Goal: Contribute content: Contribute content

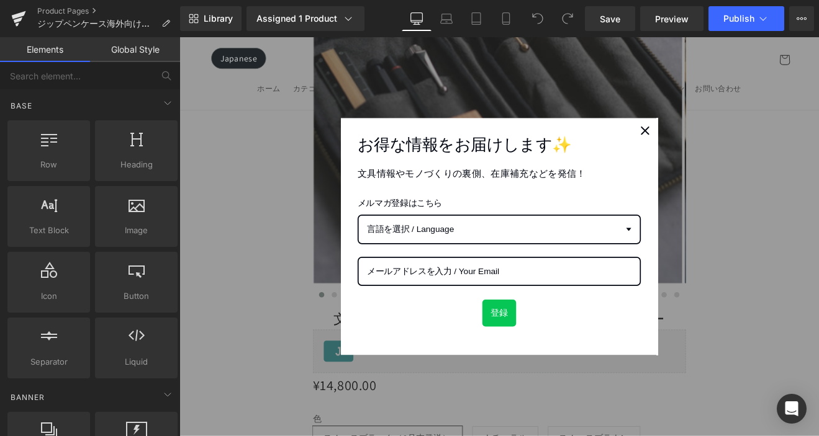
scroll to position [1054, 0]
click at [721, 148] on icon "close icon" at bounding box center [726, 147] width 10 height 10
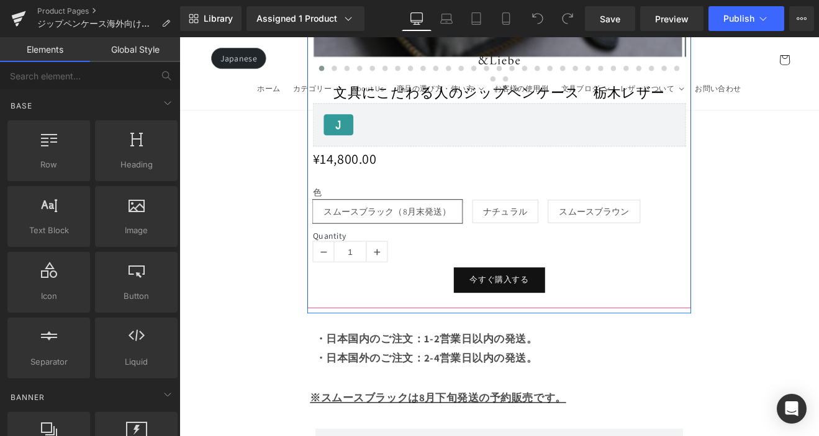
scroll to position [1328, 0]
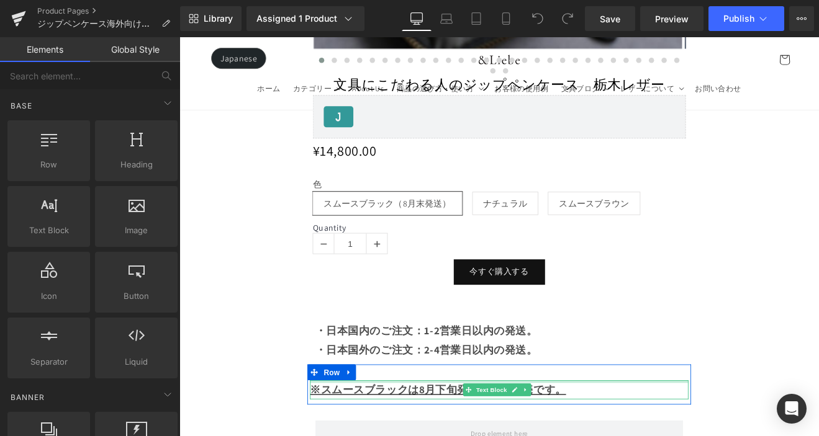
click at [595, 436] on div at bounding box center [555, 442] width 445 height 3
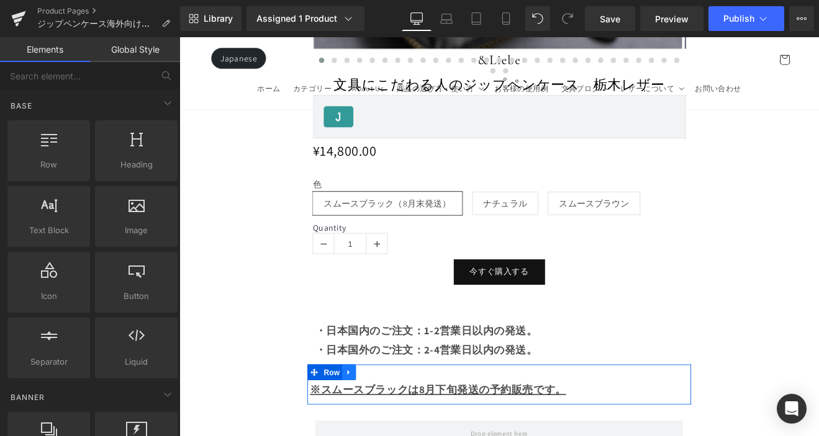
click at [377, 428] on icon at bounding box center [378, 431] width 2 height 6
click at [413, 427] on icon at bounding box center [411, 431] width 9 height 9
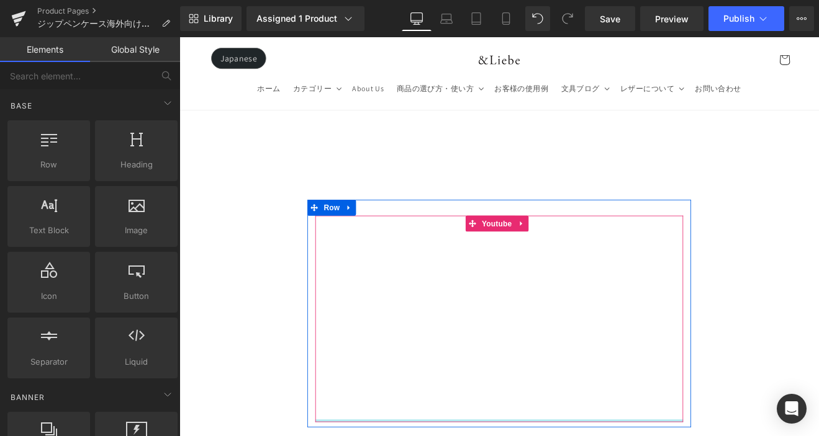
scroll to position [15640, 0]
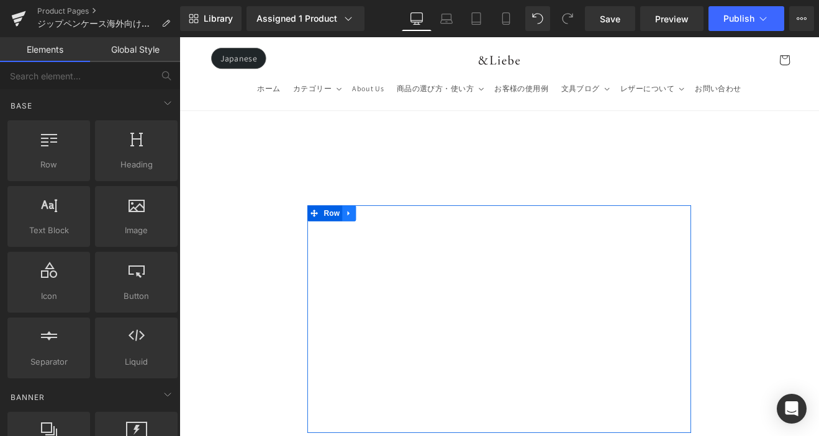
click at [384, 235] on link at bounding box center [379, 244] width 16 height 19
click at [397, 235] on link at bounding box center [395, 244] width 16 height 19
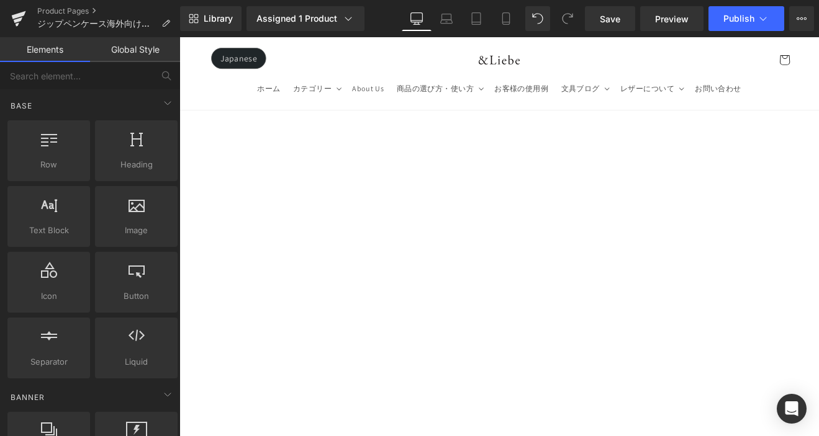
scroll to position [15926, 0]
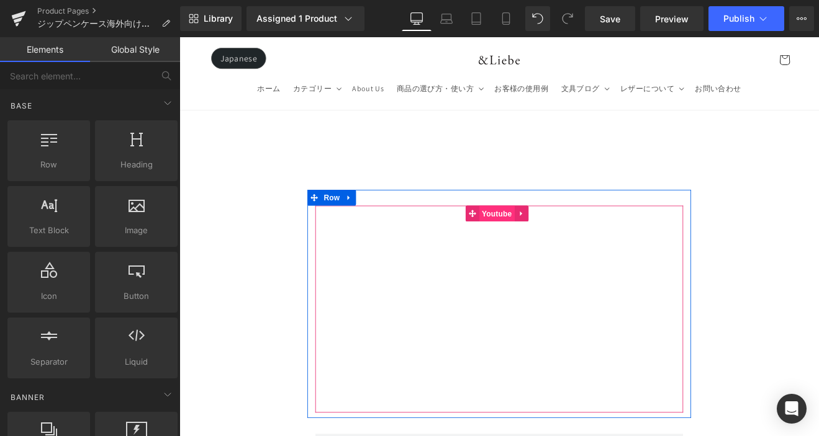
click at [550, 235] on span "Youtube" at bounding box center [552, 244] width 42 height 19
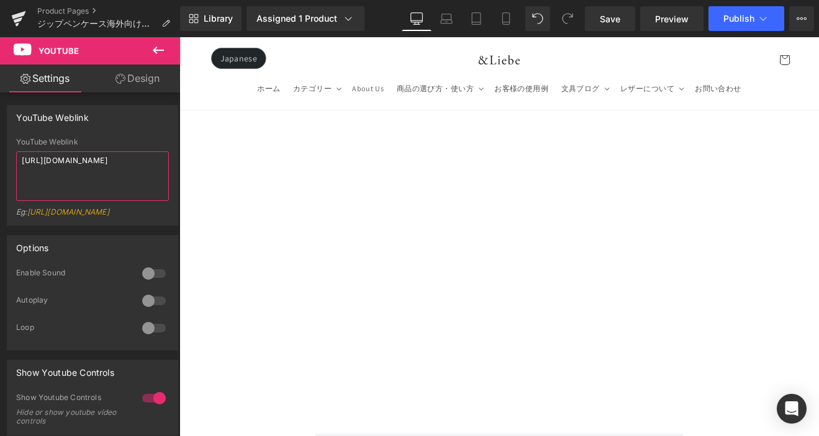
drag, startPoint x: 19, startPoint y: 163, endPoint x: -10, endPoint y: 158, distance: 29.1
click at [0, 158] on html "Youtube You are previewing how the will restyle your page. You can not edit Ele…" at bounding box center [409, 218] width 819 height 436
type textarea "https://youtu.be/UM5KUtu1-HY?si=h5gvn7ijRRZcv3SA"
click at [595, 22] on link "Save" at bounding box center [610, 18] width 50 height 25
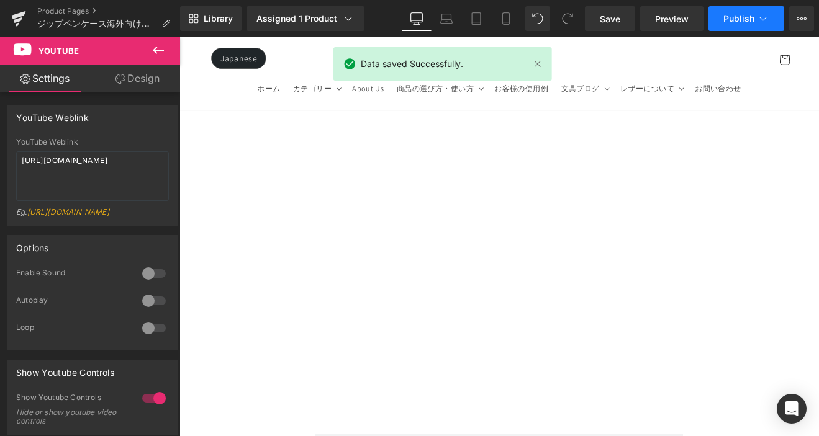
click at [738, 21] on span "Publish" at bounding box center [738, 19] width 31 height 10
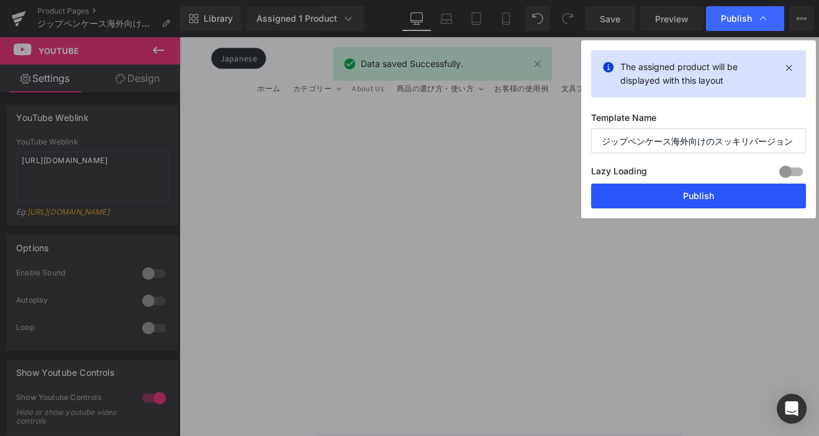
click at [724, 201] on button "Publish" at bounding box center [698, 196] width 215 height 25
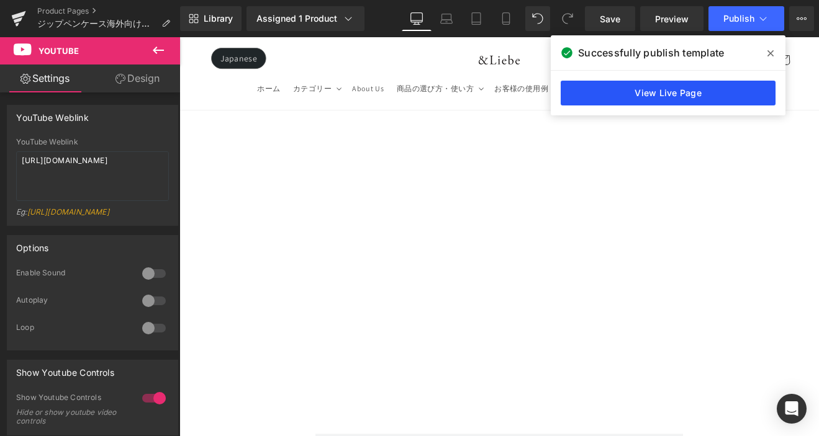
click at [654, 95] on link "View Live Page" at bounding box center [668, 93] width 215 height 25
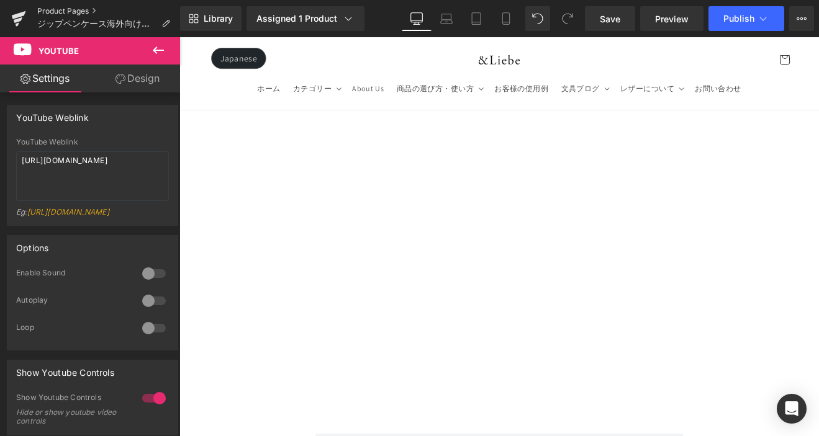
click at [75, 11] on link "Product Pages" at bounding box center [108, 11] width 143 height 10
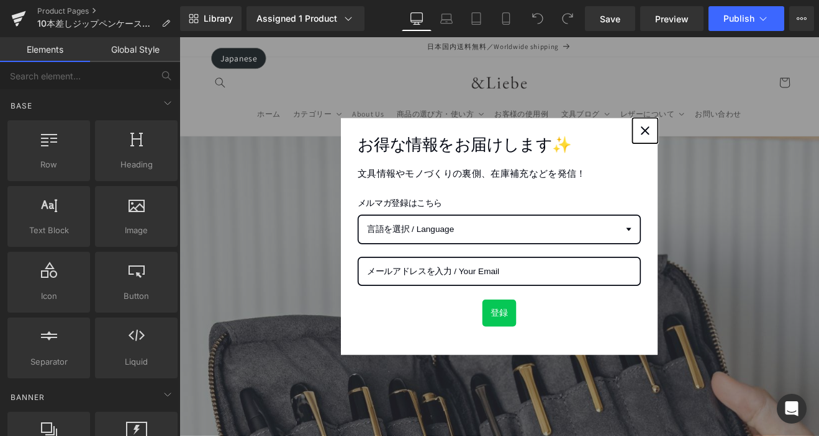
click at [721, 149] on icon "close icon" at bounding box center [726, 147] width 10 height 10
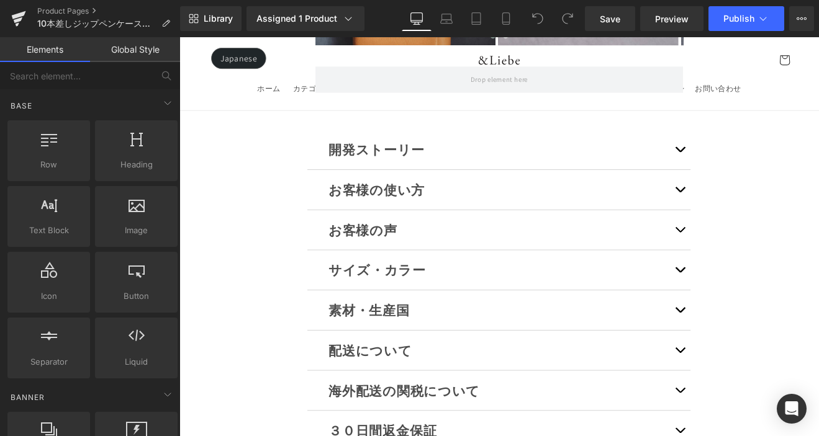
scroll to position [9838, 0]
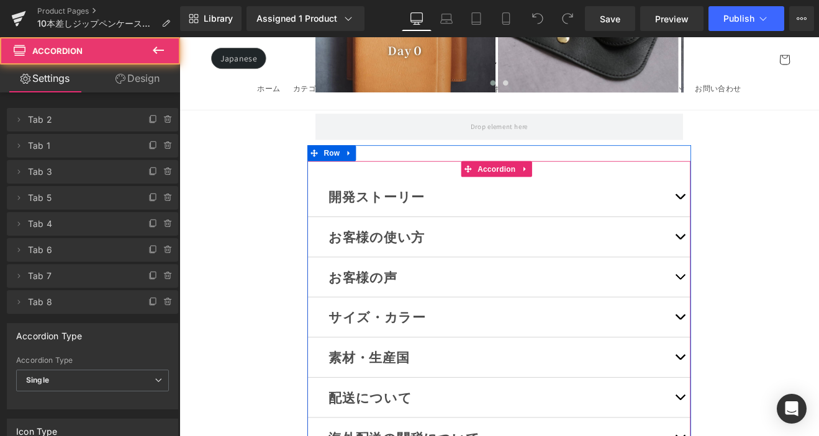
click at [759, 249] on button "button" at bounding box center [767, 272] width 25 height 47
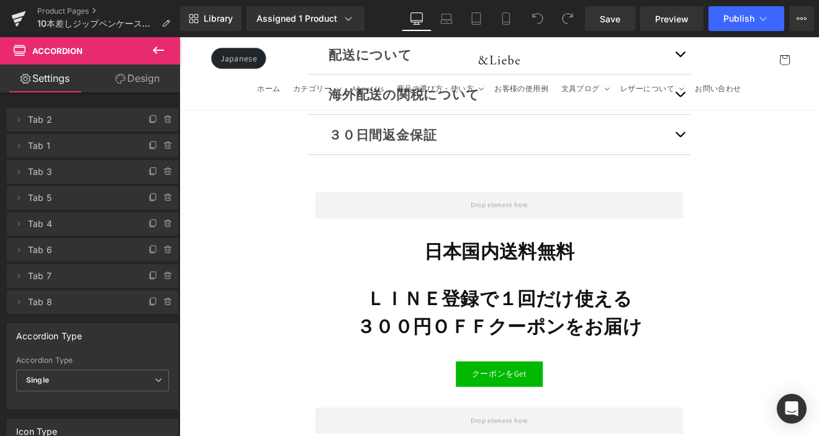
scroll to position [15712, 0]
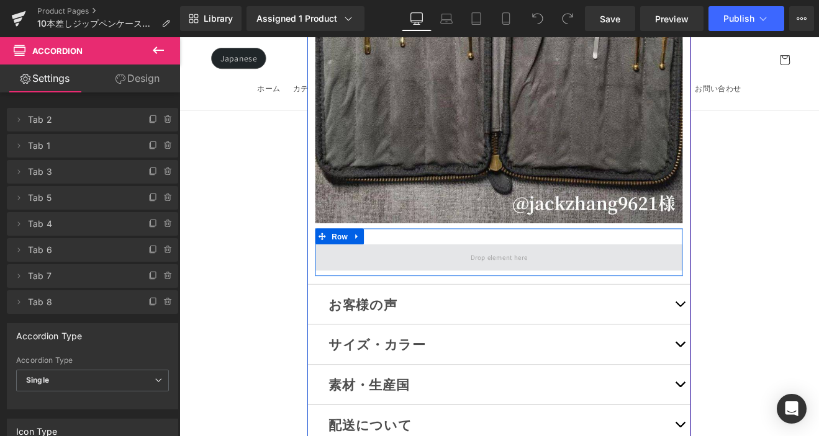
click at [589, 281] on span at bounding box center [554, 296] width 431 height 31
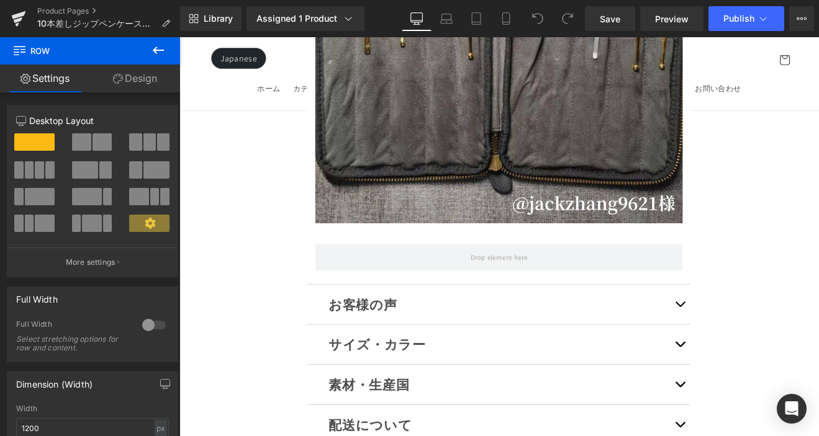
click at [158, 48] on icon at bounding box center [158, 50] width 15 height 15
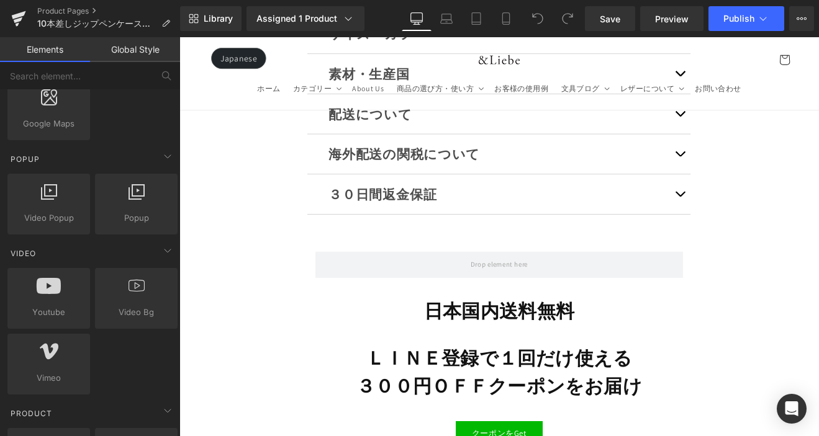
scroll to position [16216, 0]
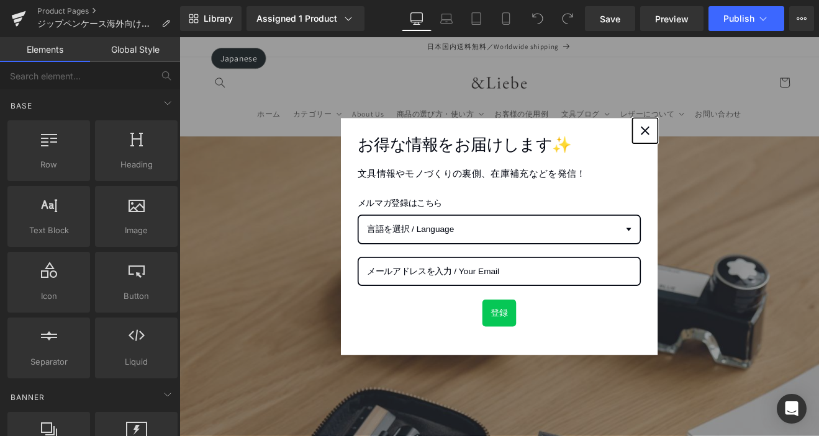
click at [728, 147] on div "Close" at bounding box center [726, 147] width 20 height 20
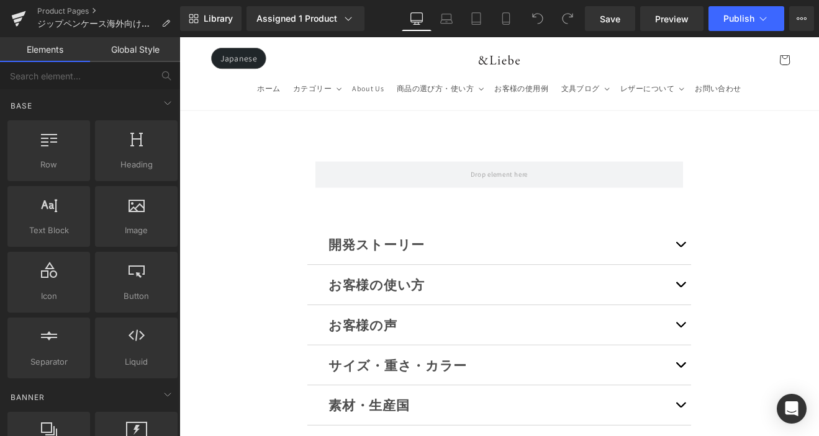
scroll to position [16189, 0]
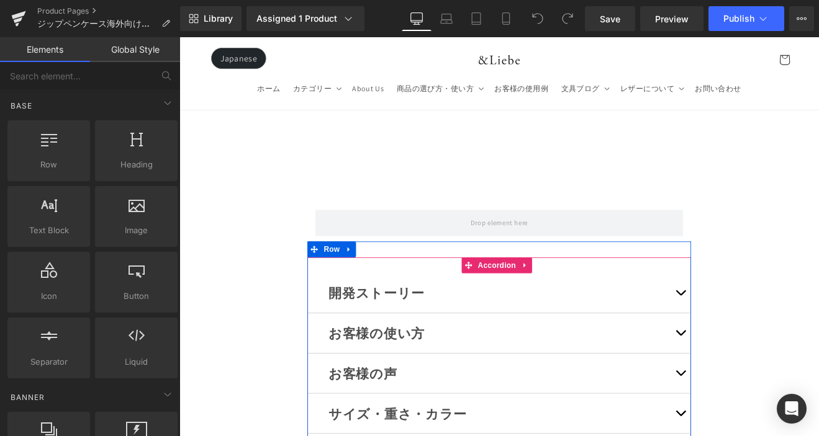
click at [766, 362] on button "button" at bounding box center [768, 385] width 25 height 47
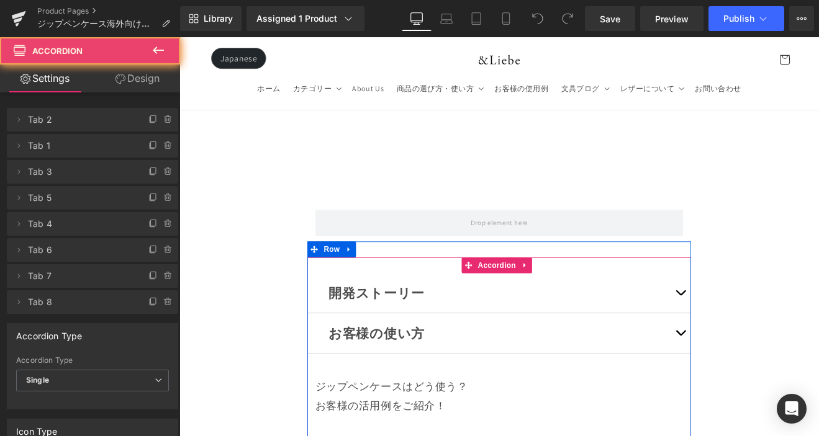
click at [768, 388] on span "button" at bounding box center [768, 388] width 0 height 0
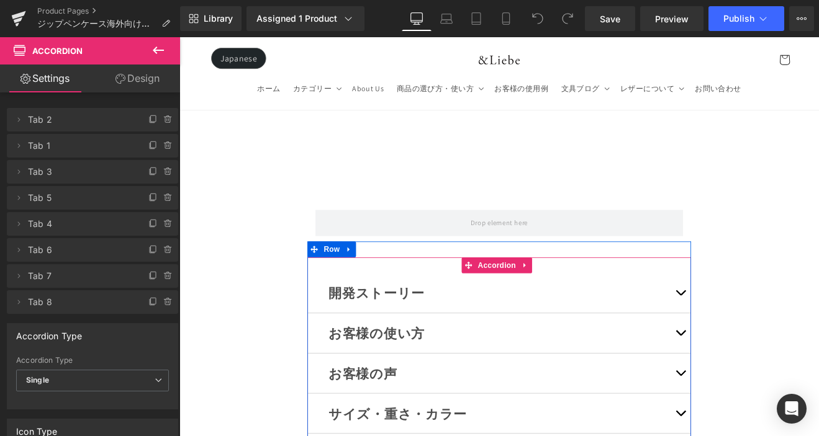
click at [768, 388] on span "button" at bounding box center [768, 388] width 0 height 0
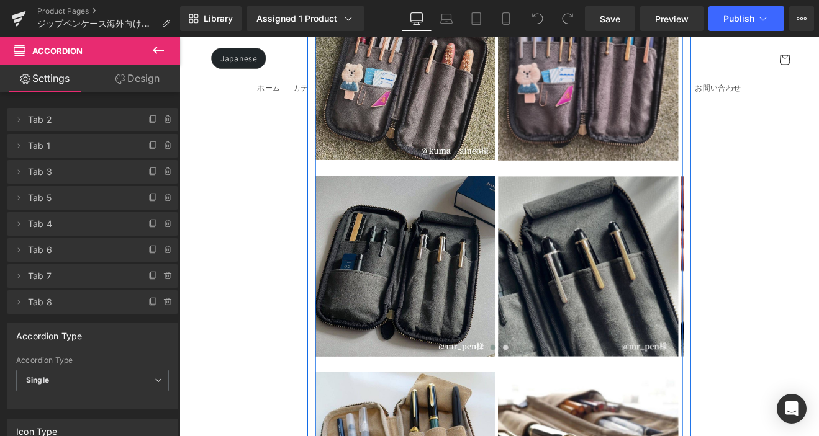
scroll to position [17449, 0]
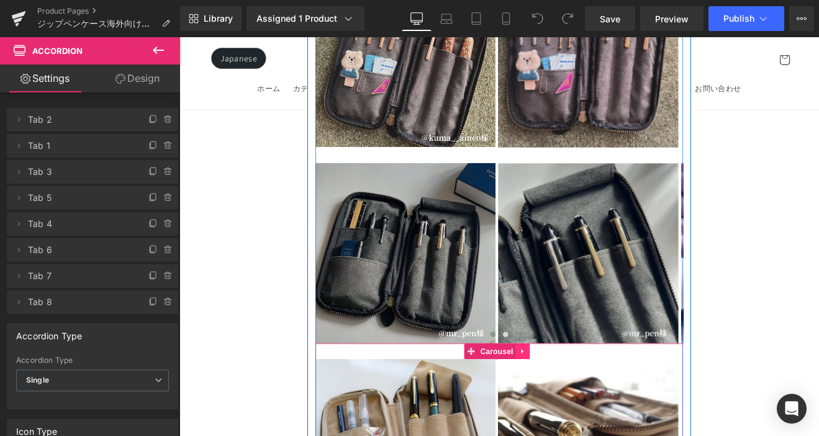
click at [575, 397] on link at bounding box center [583, 406] width 16 height 19
click at [575, 402] on icon at bounding box center [575, 406] width 9 height 9
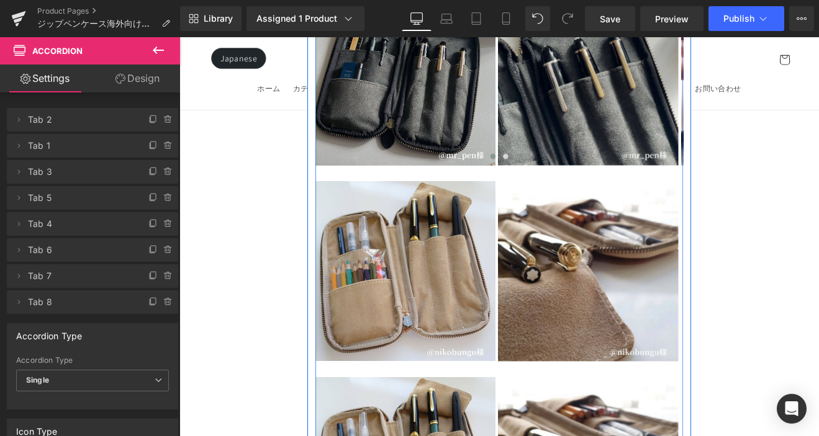
scroll to position [17646, 0]
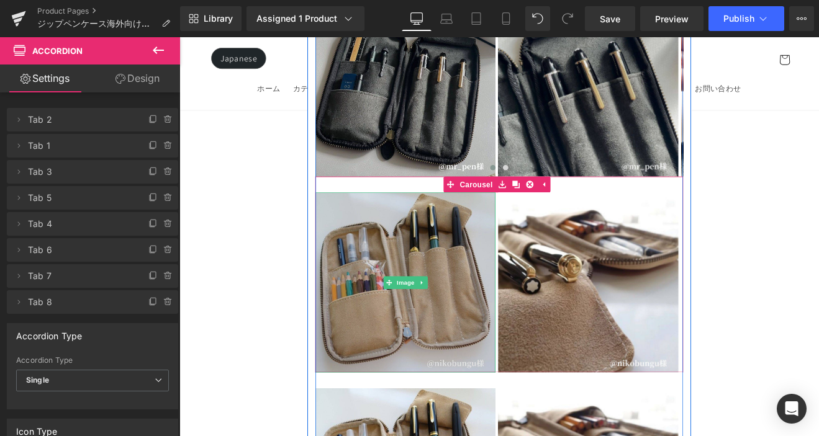
click at [471, 220] on img at bounding box center [445, 326] width 212 height 212
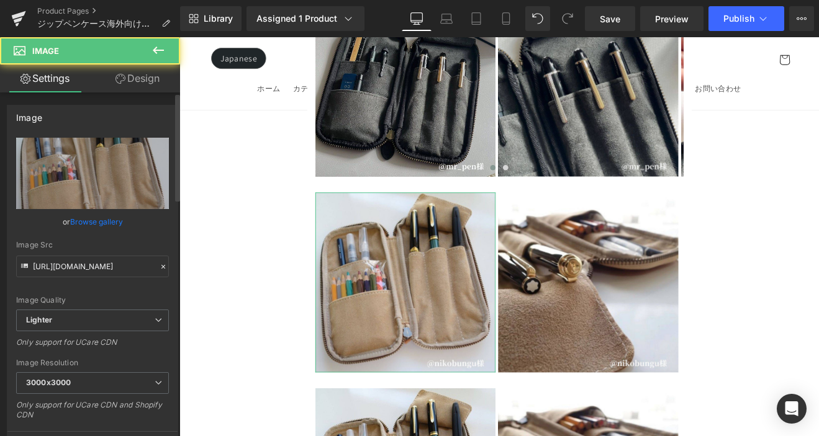
click at [101, 224] on link "Browse gallery" at bounding box center [96, 222] width 53 height 22
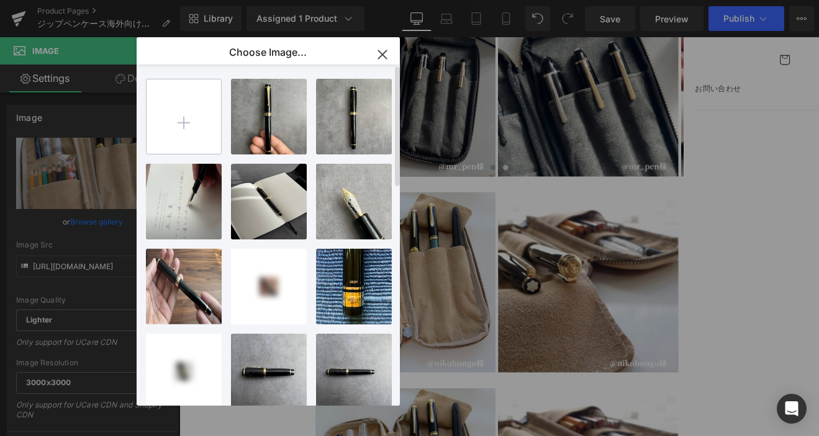
click at [169, 112] on input "file" at bounding box center [184, 116] width 75 height 75
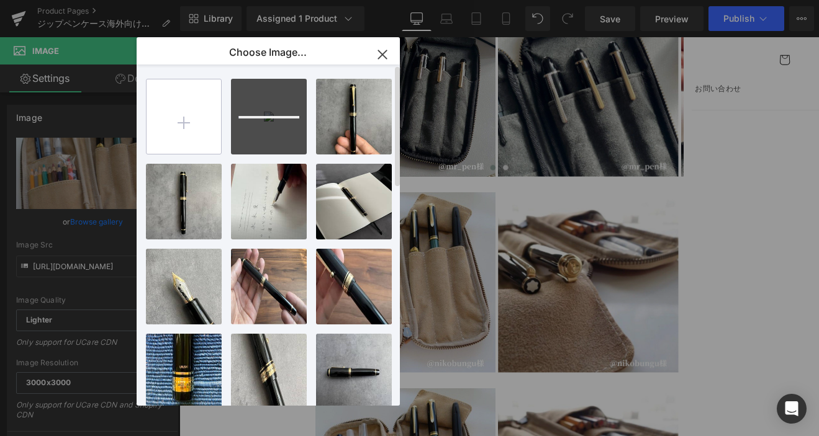
click at [189, 130] on input "file" at bounding box center [184, 116] width 75 height 75
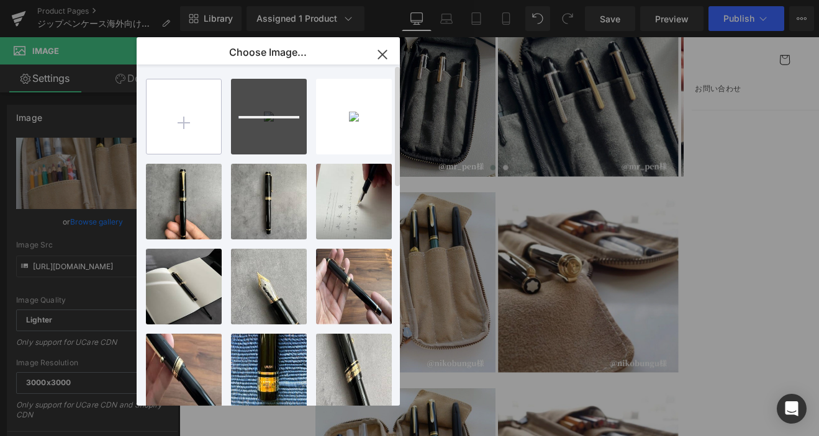
click at [192, 125] on input "file" at bounding box center [184, 116] width 75 height 75
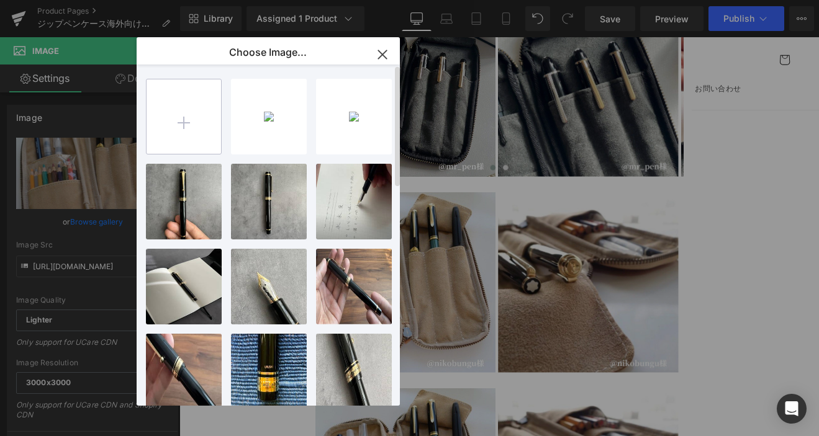
type input "C:\fakepath\3.jpg"
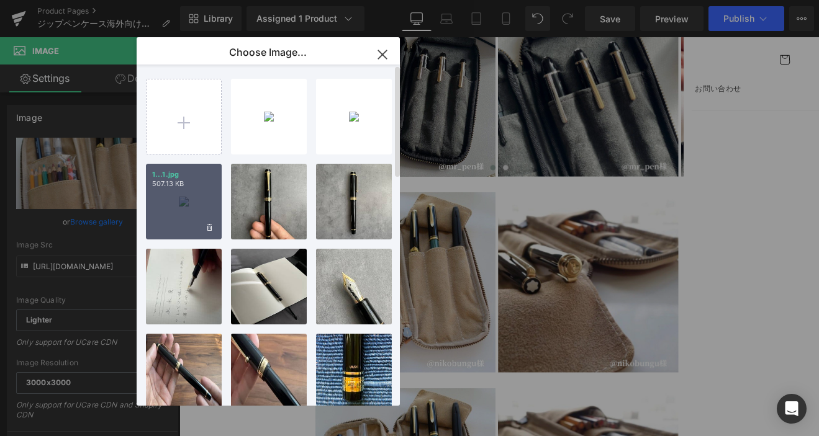
click at [0, 0] on div "1...1.jpg 507.13 KB" at bounding box center [0, 0] width 0 height 0
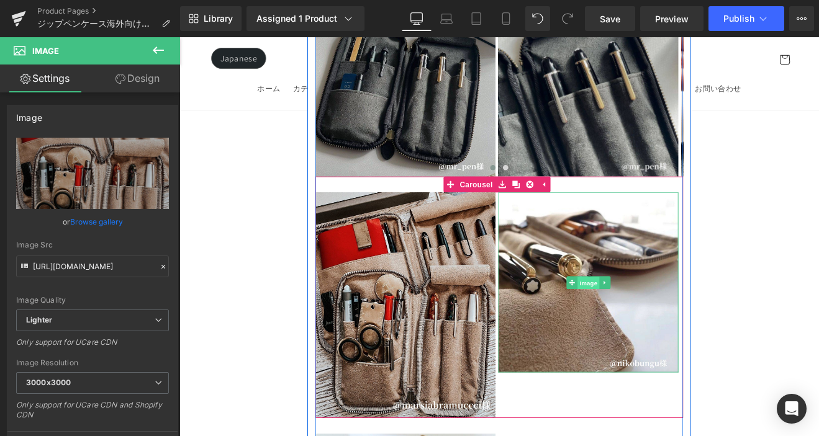
click at [650, 319] on span "Image" at bounding box center [660, 326] width 26 height 15
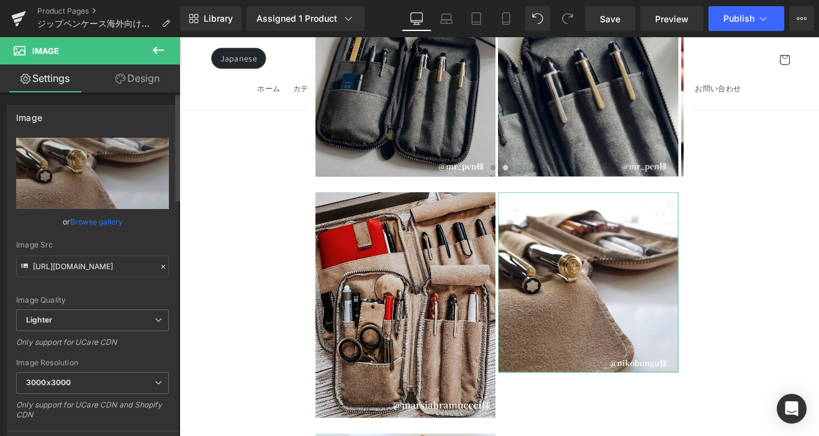
click at [78, 218] on link "Browse gallery" at bounding box center [96, 222] width 53 height 22
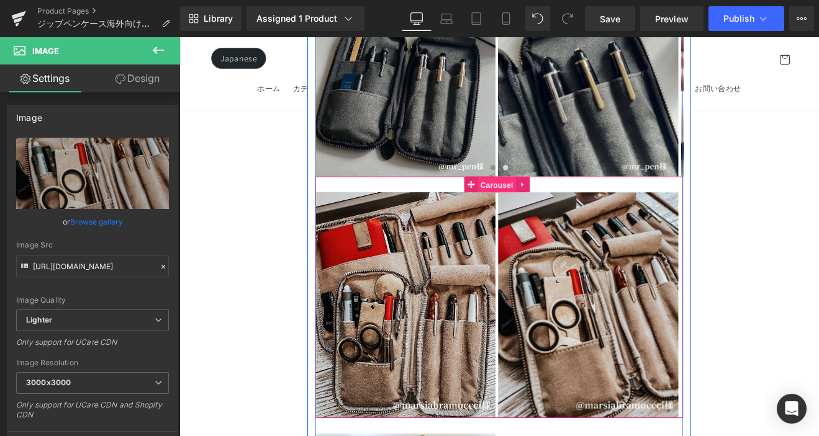
click at [523, 201] on link "Carousel" at bounding box center [543, 210] width 61 height 19
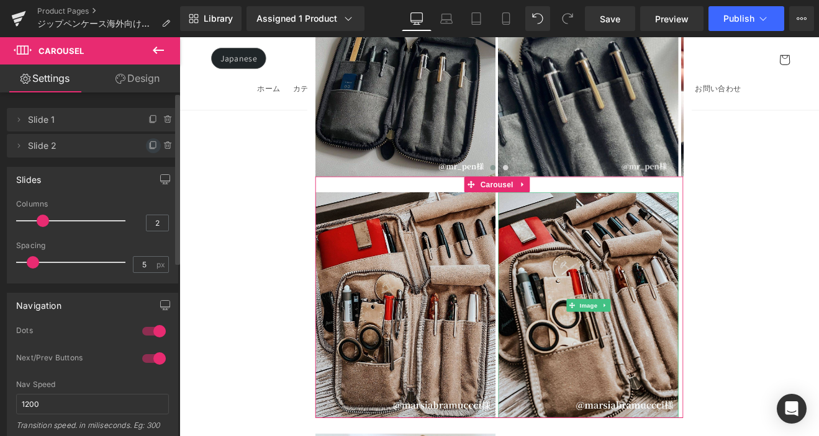
click at [150, 146] on icon at bounding box center [153, 146] width 10 height 10
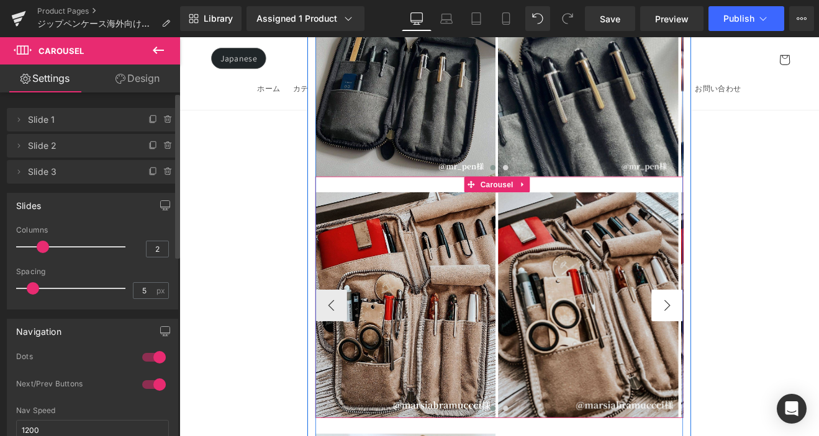
click at [741, 334] on button "›" at bounding box center [752, 352] width 37 height 37
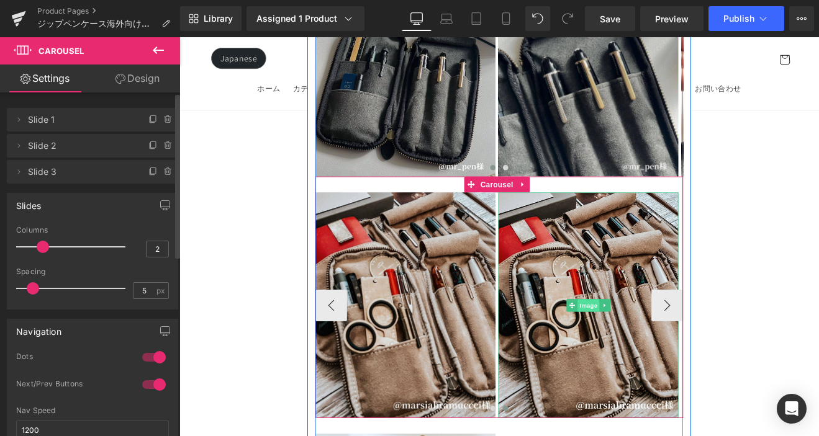
click at [662, 345] on span "Image" at bounding box center [660, 352] width 26 height 15
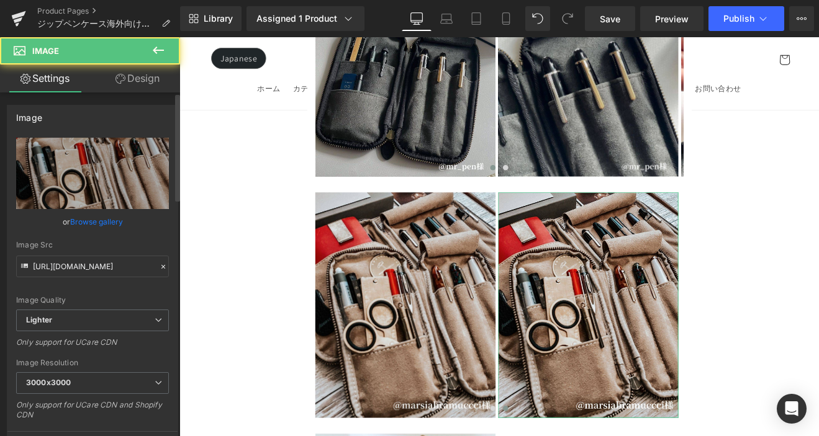
click at [99, 215] on link "Browse gallery" at bounding box center [96, 222] width 53 height 22
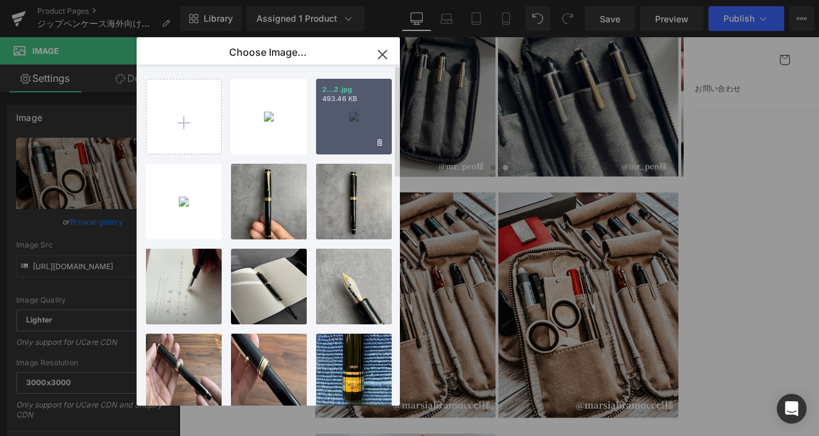
click at [0, 0] on div "2...2.jpg 493.46 KB" at bounding box center [0, 0] width 0 height 0
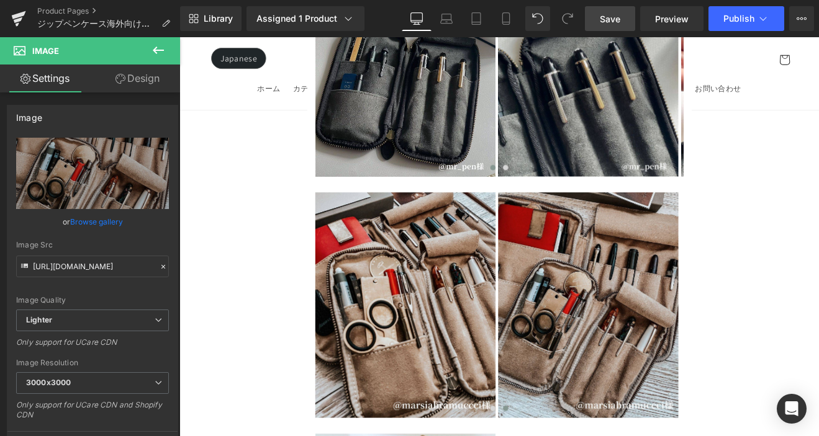
click at [620, 22] on span "Save" at bounding box center [610, 18] width 20 height 13
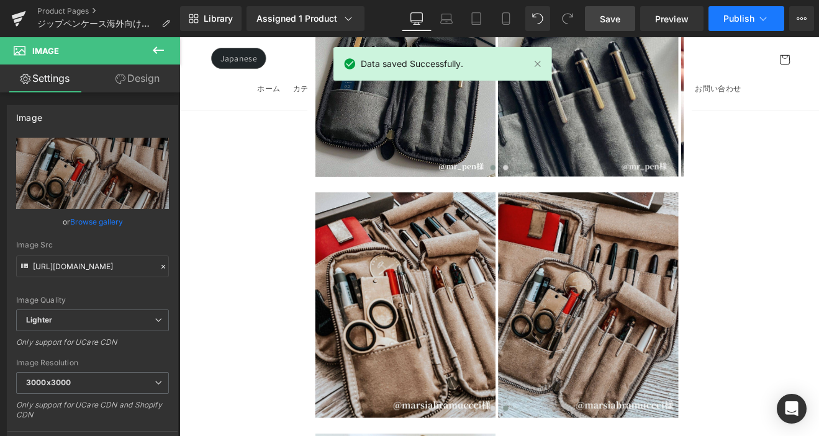
click at [749, 14] on span "Publish" at bounding box center [738, 19] width 31 height 10
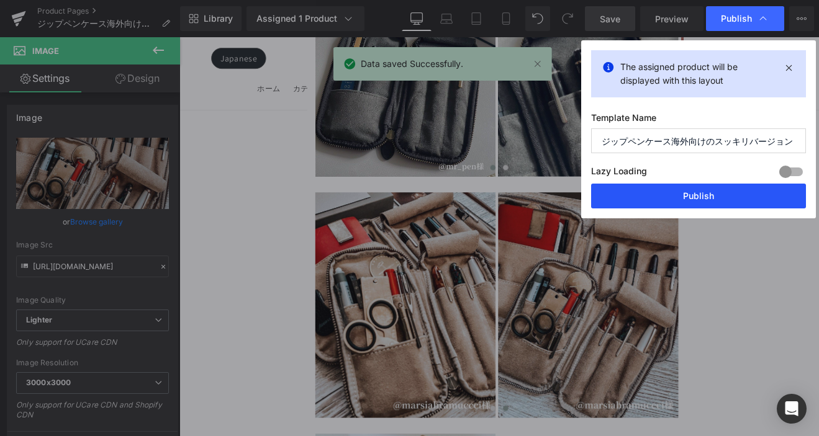
click at [0, 0] on button "Publish" at bounding box center [0, 0] width 0 height 0
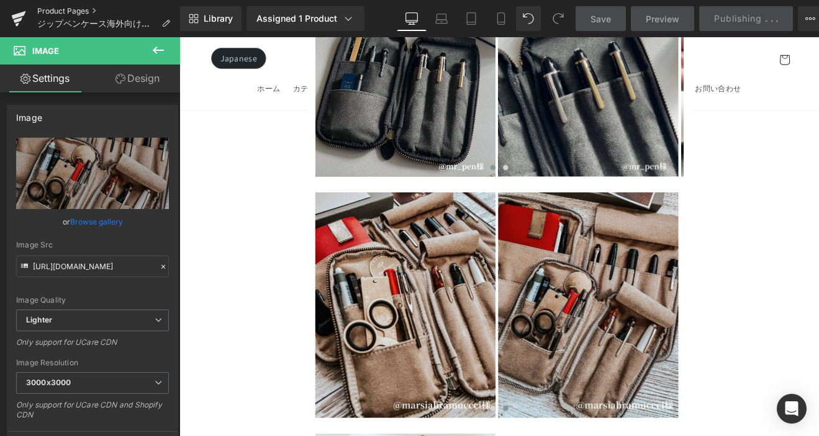
click at [68, 9] on link "Product Pages" at bounding box center [108, 11] width 143 height 10
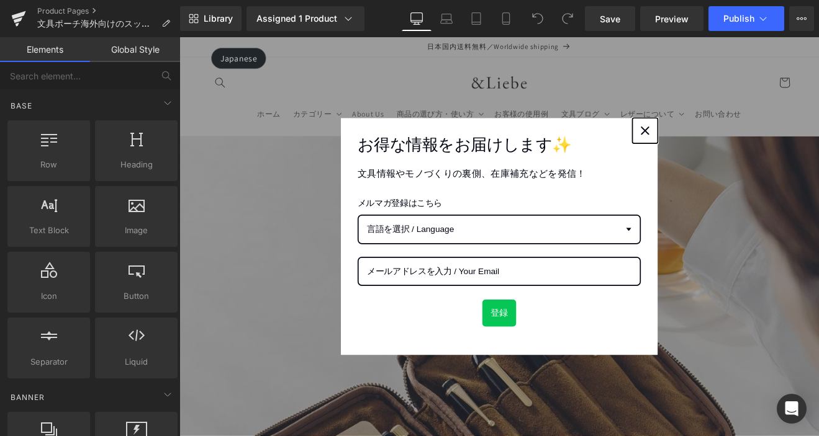
click at [727, 142] on div "Close" at bounding box center [726, 147] width 20 height 20
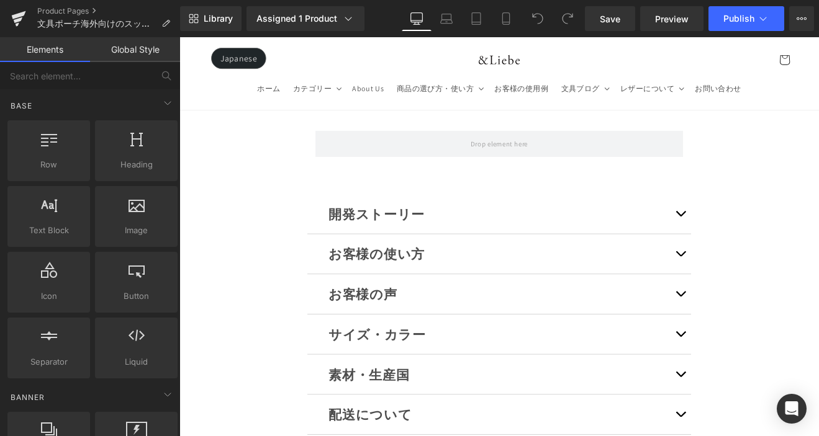
scroll to position [12910, 0]
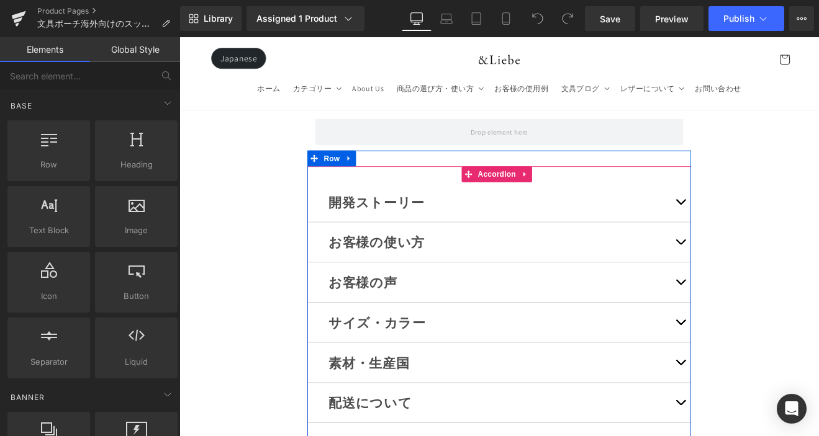
click at [768, 281] on span "button" at bounding box center [768, 281] width 0 height 0
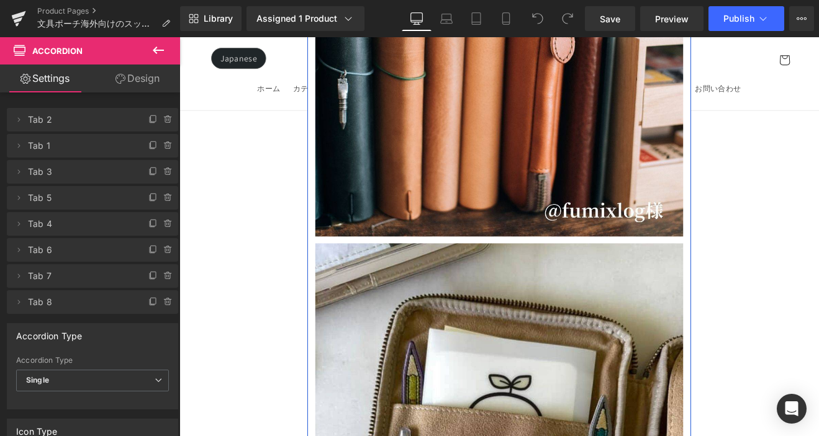
scroll to position [16591, 0]
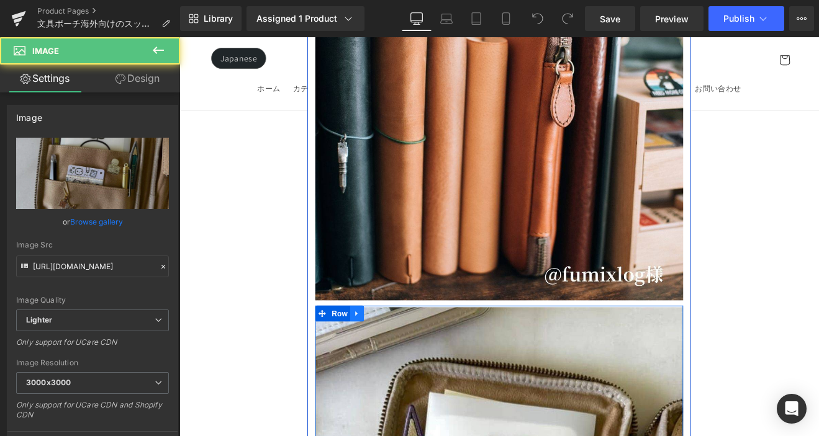
click at [386, 353] on link at bounding box center [388, 362] width 16 height 19
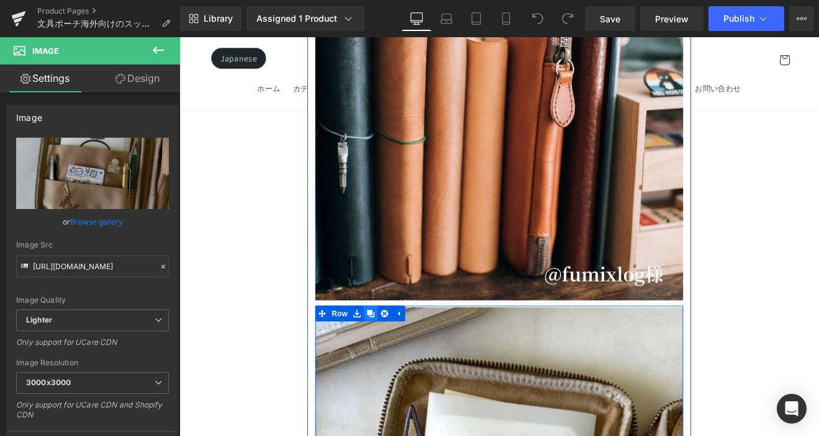
click at [400, 358] on icon at bounding box center [404, 362] width 9 height 9
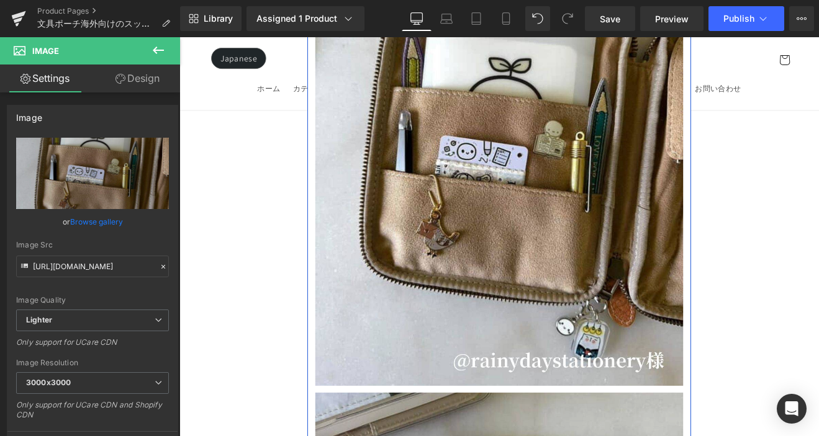
scroll to position [16773, 0]
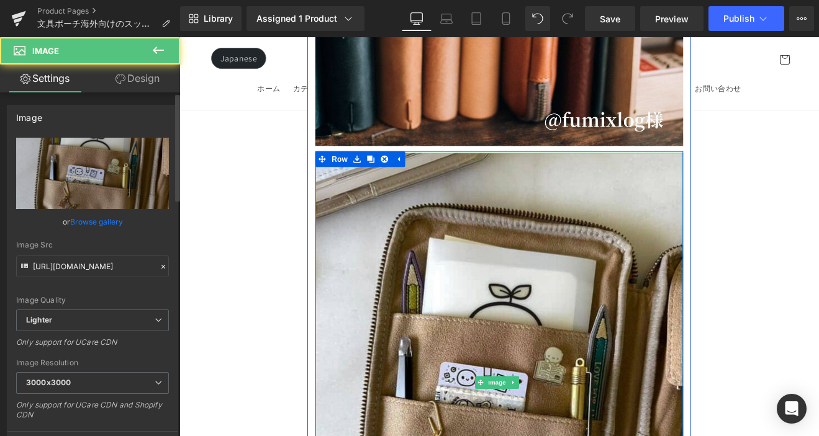
click at [81, 221] on link "Browse gallery" at bounding box center [96, 222] width 53 height 22
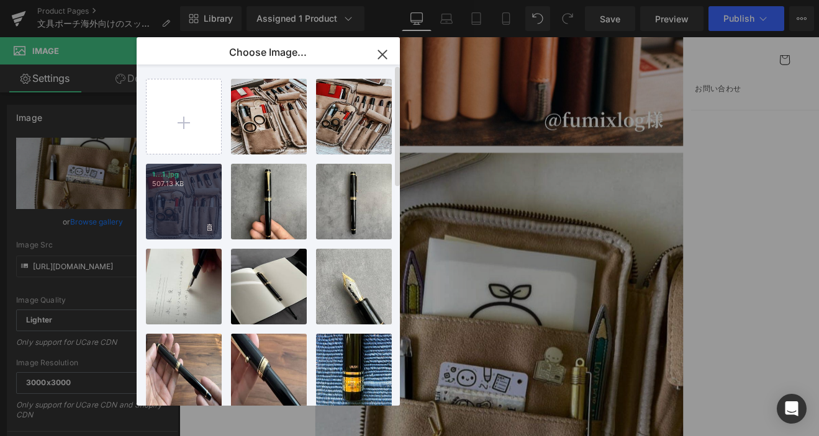
click at [173, 212] on div "1...1.jpg 507.13 KB" at bounding box center [184, 202] width 76 height 76
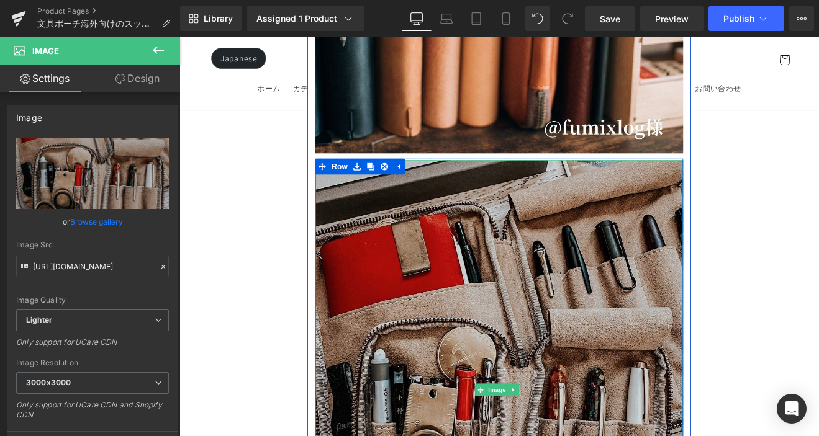
scroll to position [16636, 0]
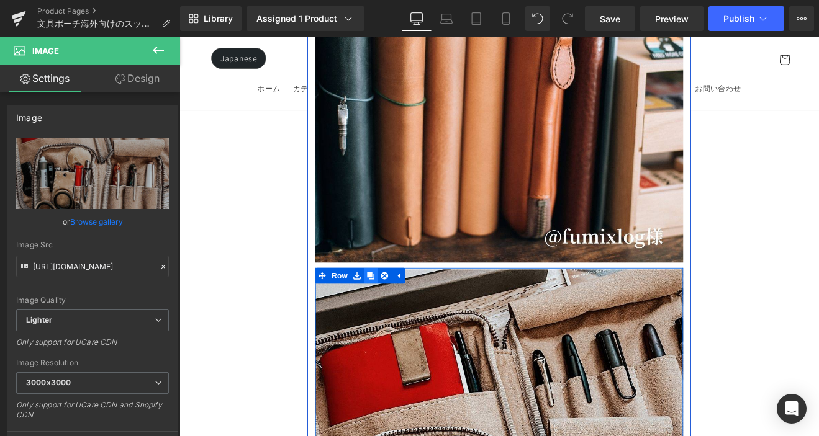
click at [404, 313] on icon at bounding box center [404, 317] width 9 height 9
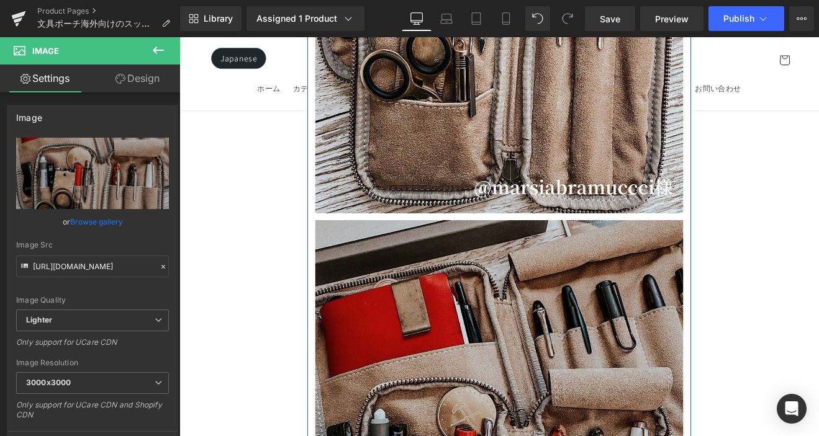
scroll to position [17243, 0]
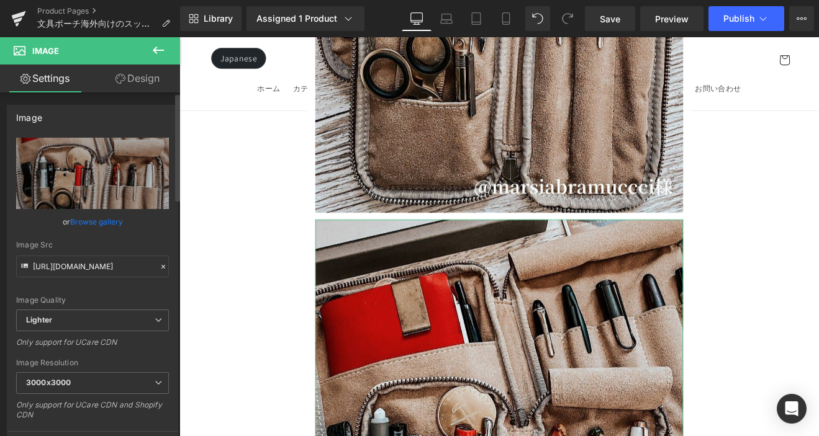
click at [111, 221] on link "Browse gallery" at bounding box center [96, 222] width 53 height 22
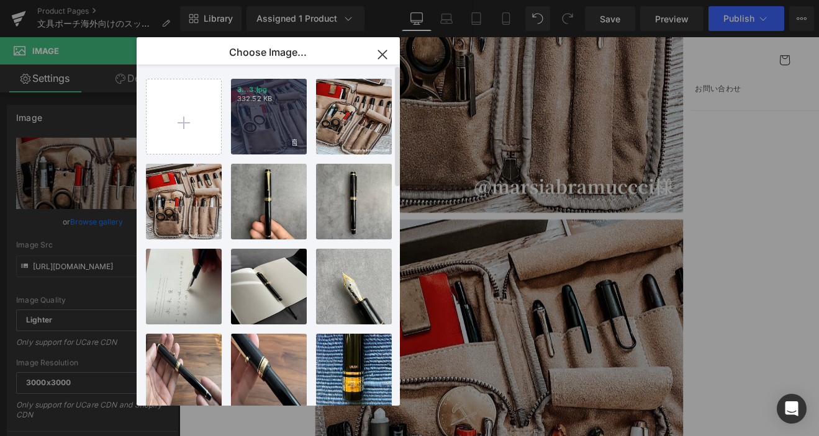
click at [246, 113] on div "3...3.jpg 332.52 KB" at bounding box center [269, 117] width 76 height 76
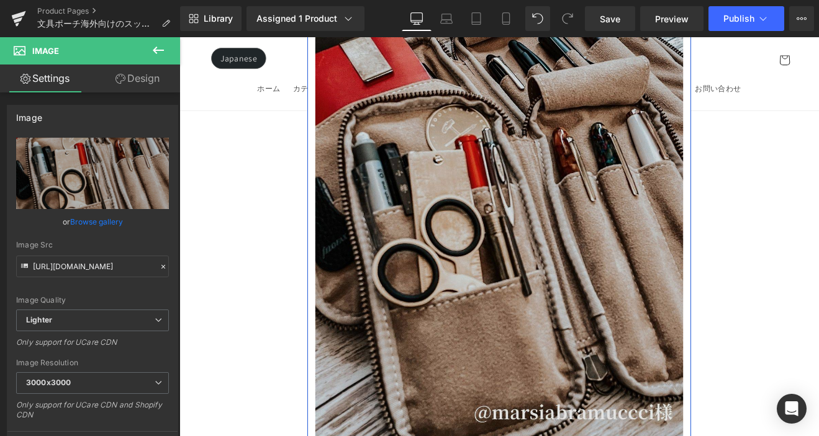
scroll to position [17528, 0]
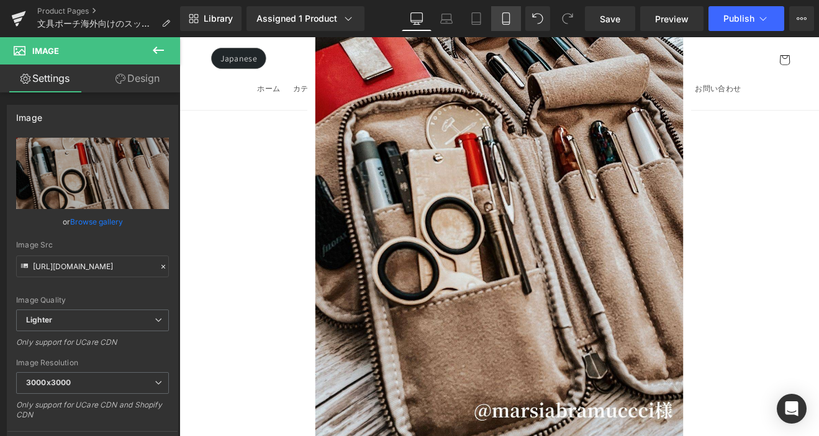
click at [499, 27] on link "Mobile" at bounding box center [506, 18] width 30 height 25
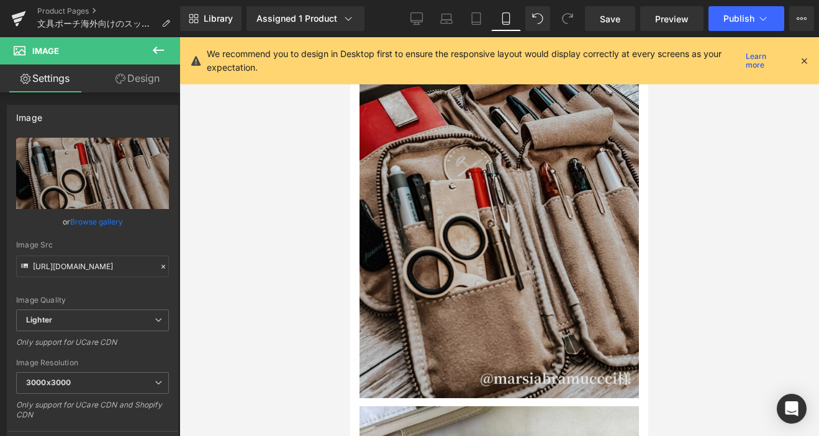
scroll to position [13580, 0]
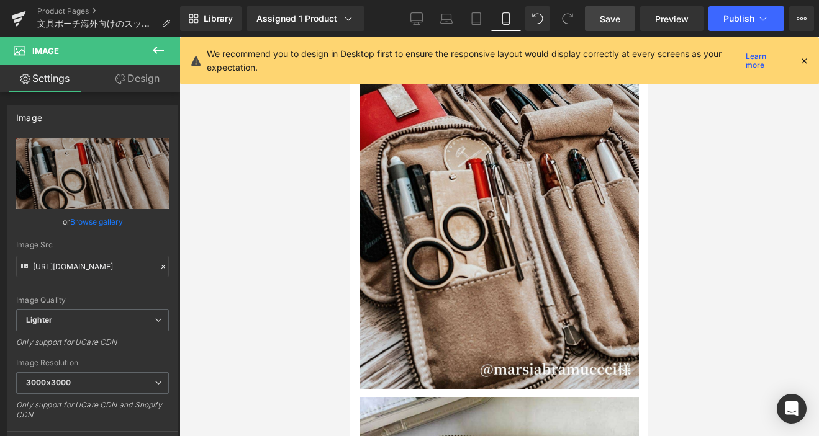
click at [624, 23] on link "Save" at bounding box center [610, 18] width 50 height 25
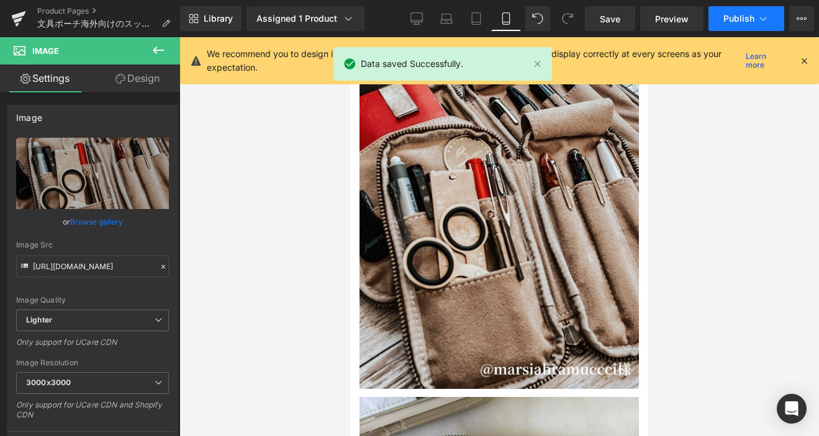
click at [733, 20] on span "Publish" at bounding box center [738, 19] width 31 height 10
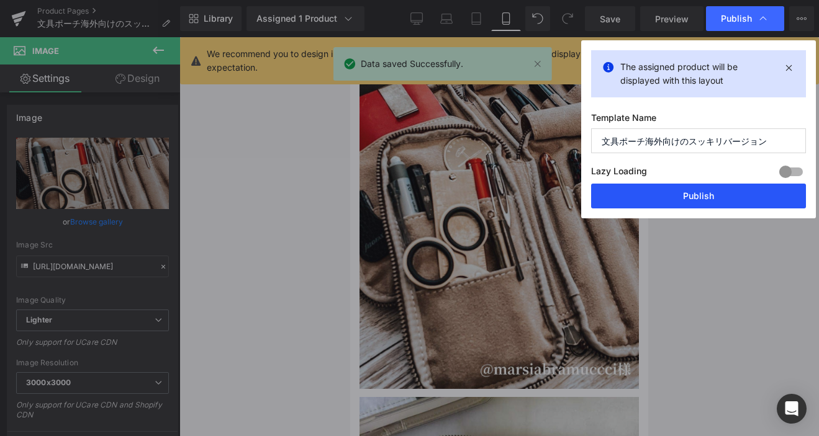
click at [695, 202] on button "Publish" at bounding box center [698, 196] width 215 height 25
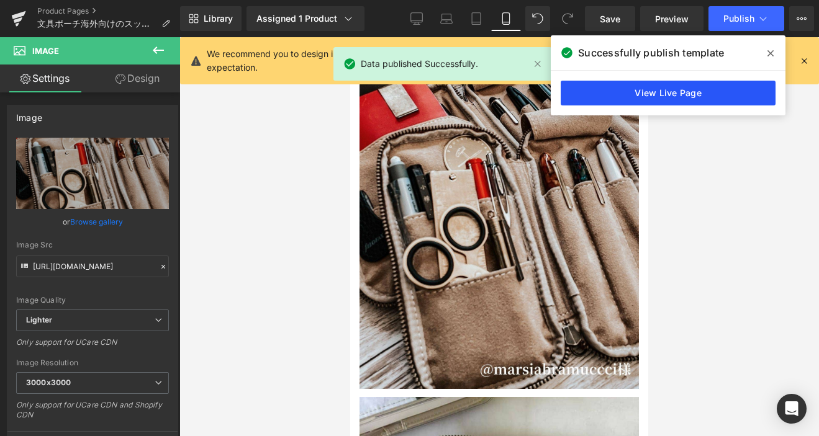
click at [691, 98] on link "View Live Page" at bounding box center [668, 93] width 215 height 25
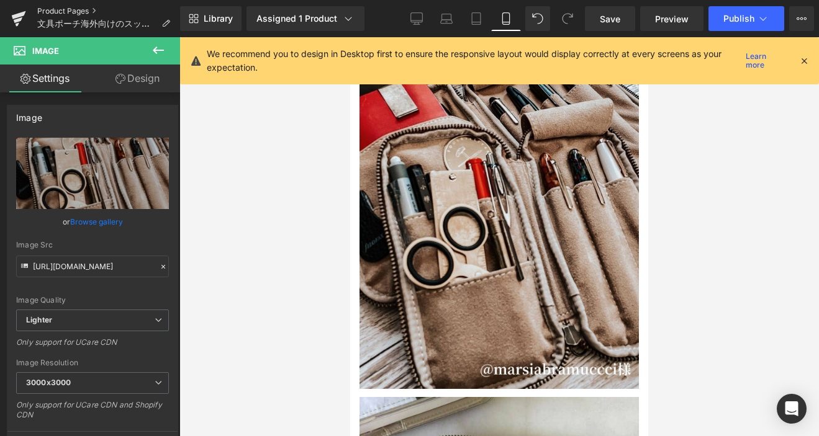
click at [75, 9] on link "Product Pages" at bounding box center [108, 11] width 143 height 10
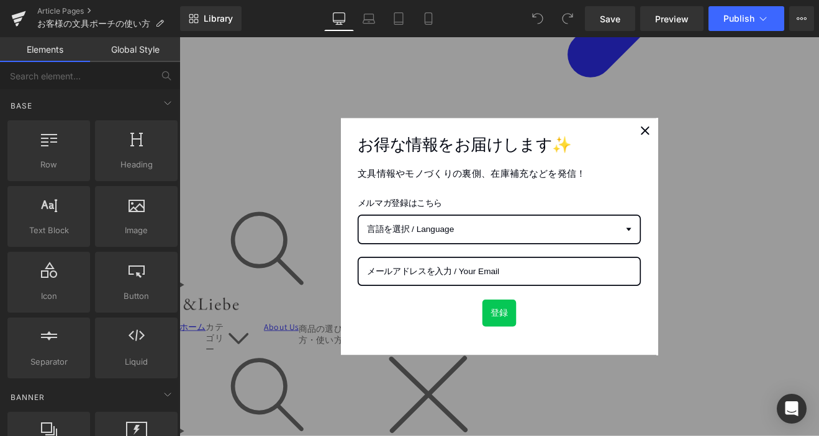
scroll to position [517, 0]
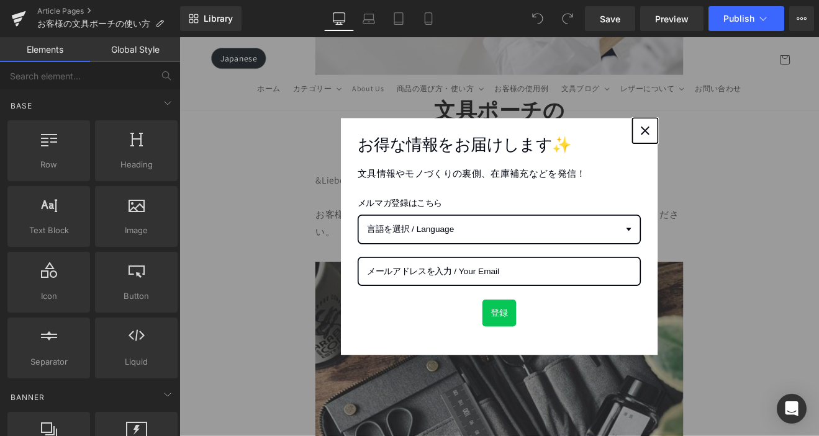
click at [729, 145] on div "Close" at bounding box center [726, 147] width 20 height 20
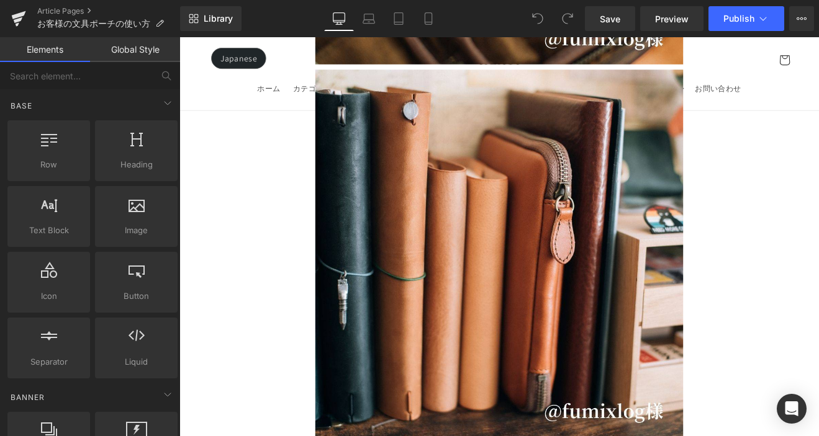
scroll to position [4117, 0]
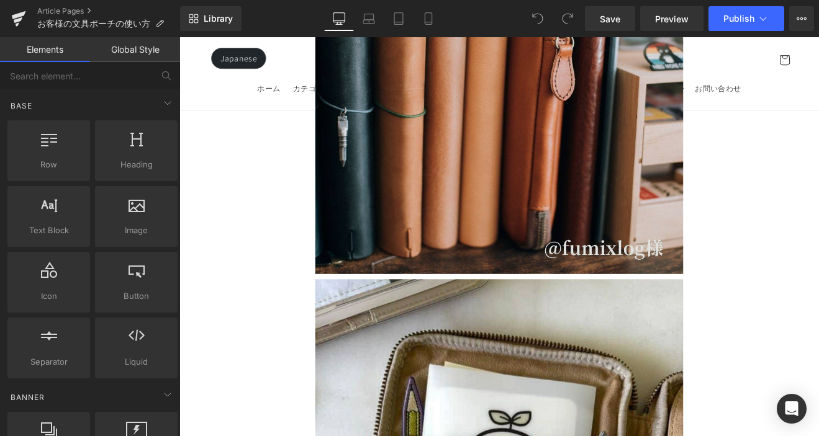
click at [643, 172] on img at bounding box center [555, 99] width 432 height 432
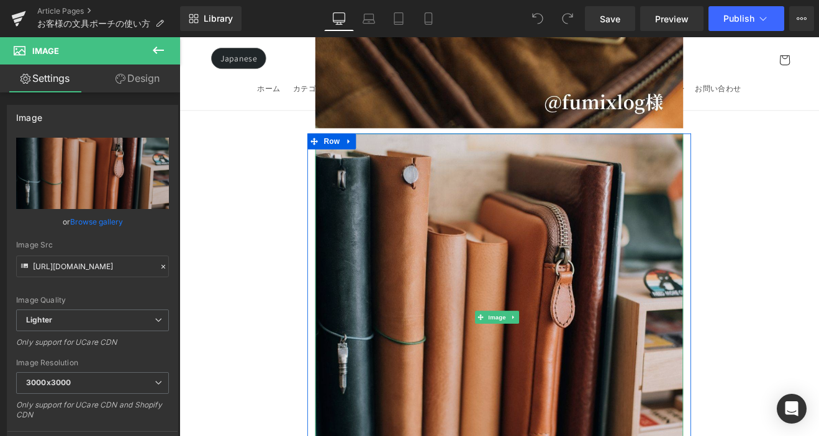
scroll to position [3723, 0]
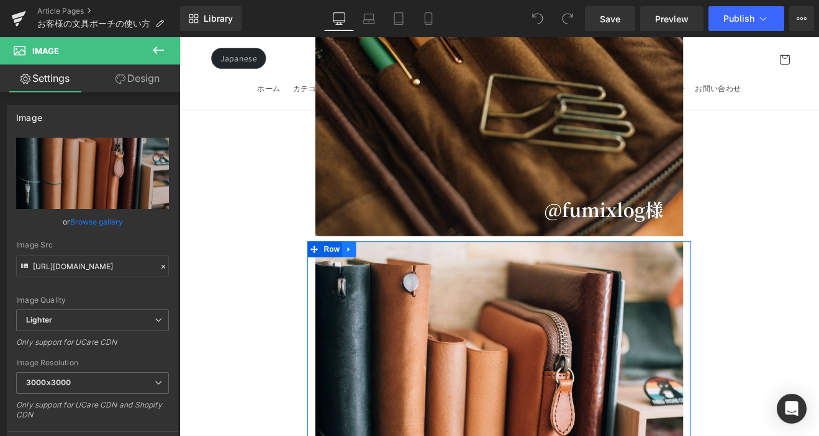
click at [379, 282] on icon at bounding box center [378, 286] width 9 height 9
click at [391, 282] on icon at bounding box center [395, 286] width 9 height 9
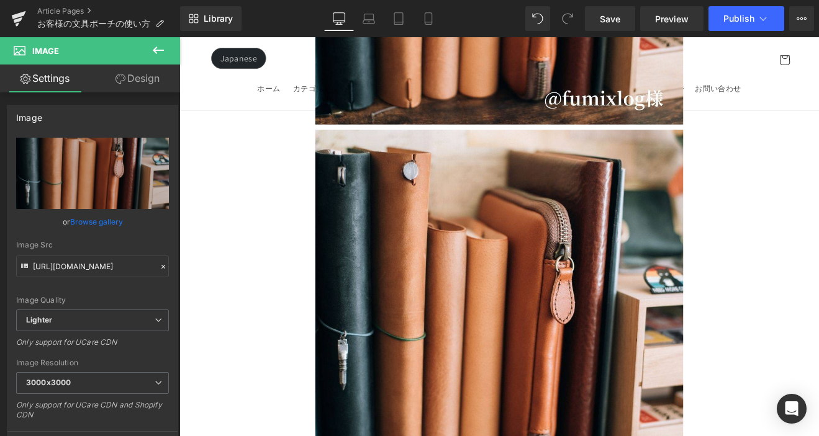
scroll to position [4301, 0]
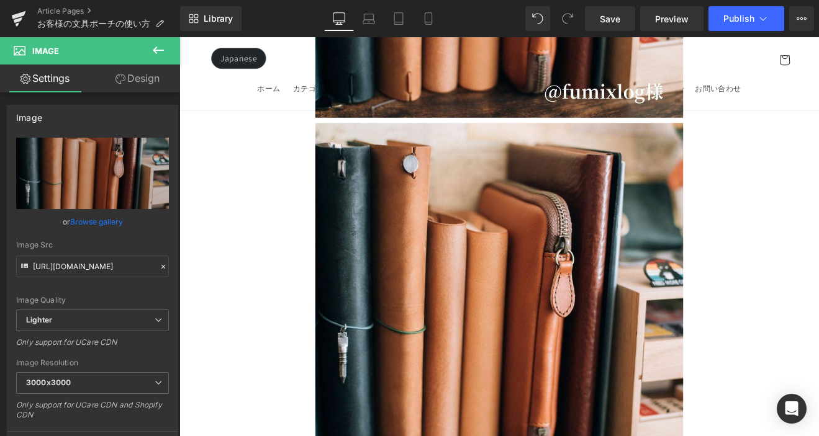
click at [389, 238] on img at bounding box center [555, 354] width 432 height 432
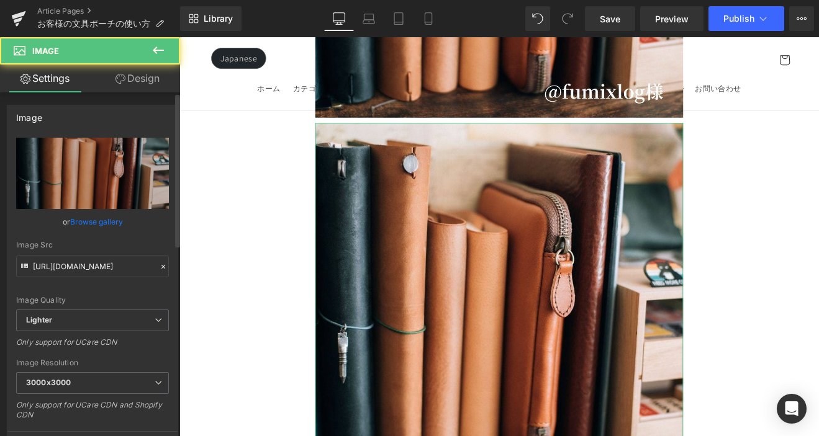
click at [104, 221] on link "Browse gallery" at bounding box center [96, 222] width 53 height 22
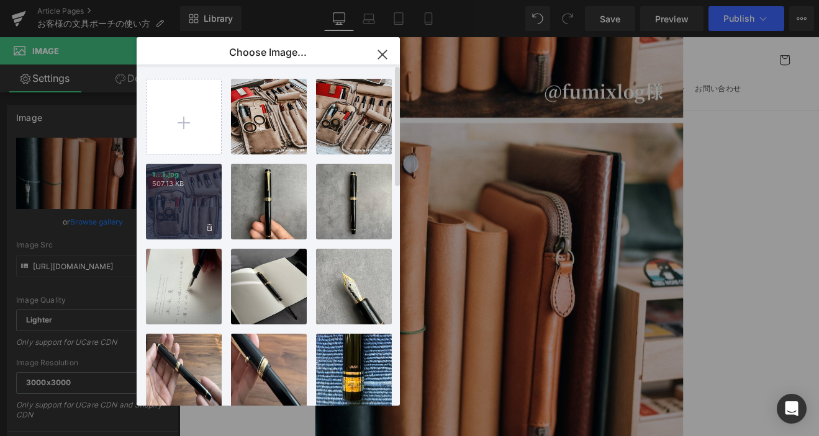
click at [0, 0] on div "1...1.jpg 507.13 KB" at bounding box center [0, 0] width 0 height 0
type input "[URL][DOMAIN_NAME]"
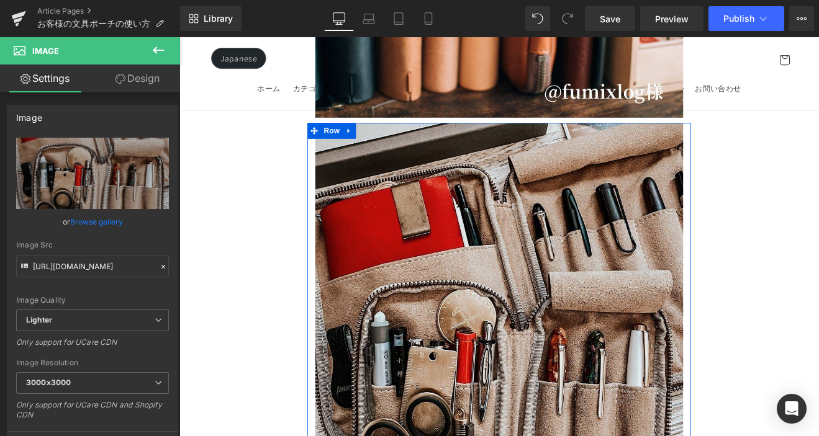
click at [377, 143] on icon at bounding box center [378, 147] width 9 height 9
click at [399, 138] on link at bounding box center [395, 147] width 16 height 19
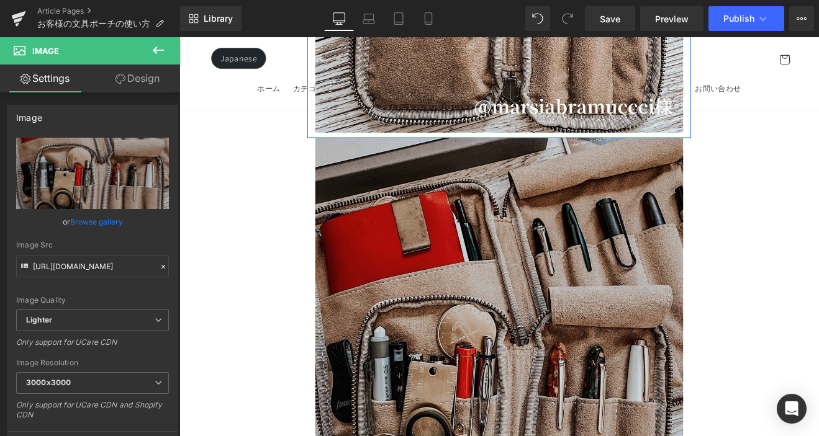
scroll to position [4839, 0]
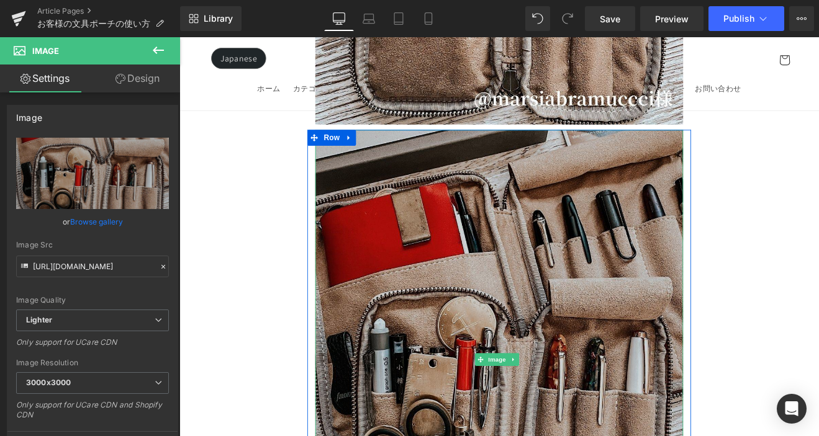
click at [418, 146] on img at bounding box center [555, 416] width 432 height 540
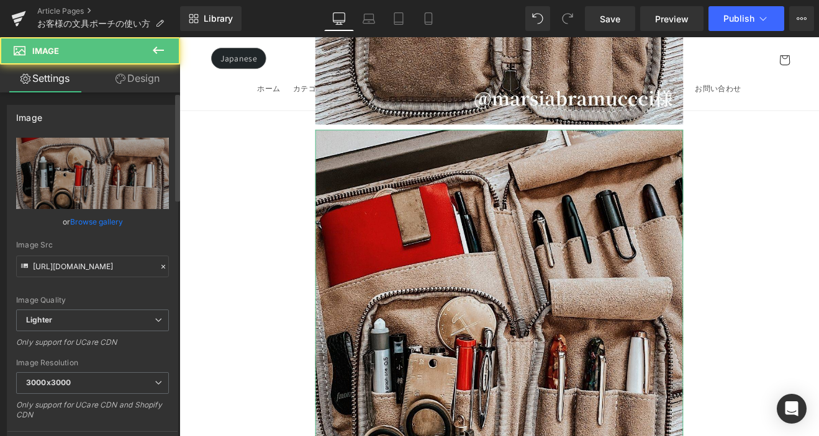
click at [111, 223] on link "Browse gallery" at bounding box center [96, 222] width 53 height 22
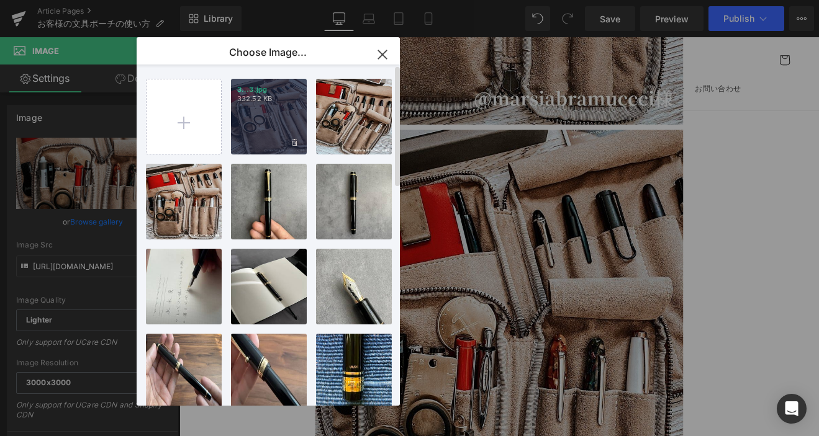
click at [0, 0] on div "3...3.jpg 332.52 KB" at bounding box center [0, 0] width 0 height 0
type input "[URL][DOMAIN_NAME]"
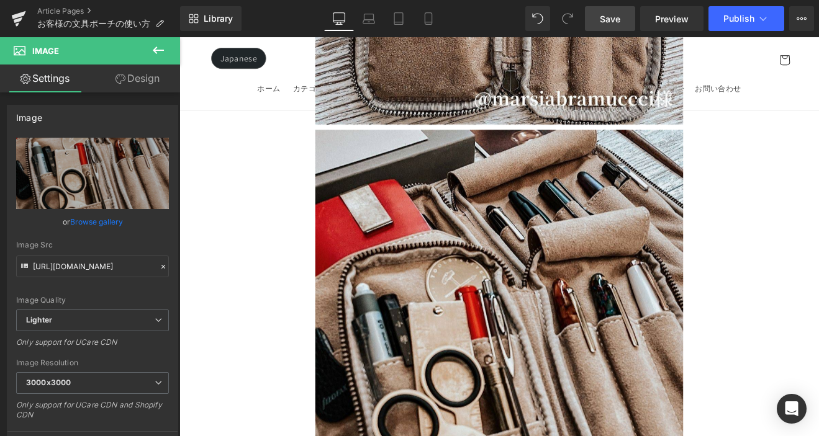
click at [619, 19] on span "Save" at bounding box center [610, 18] width 20 height 13
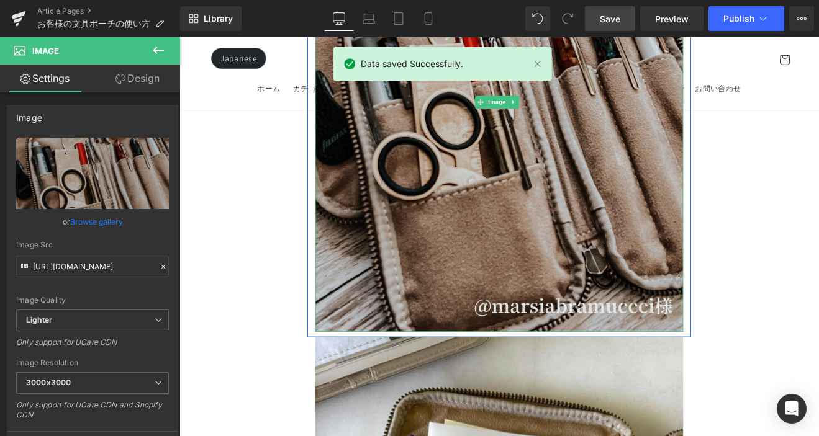
scroll to position [5142, 0]
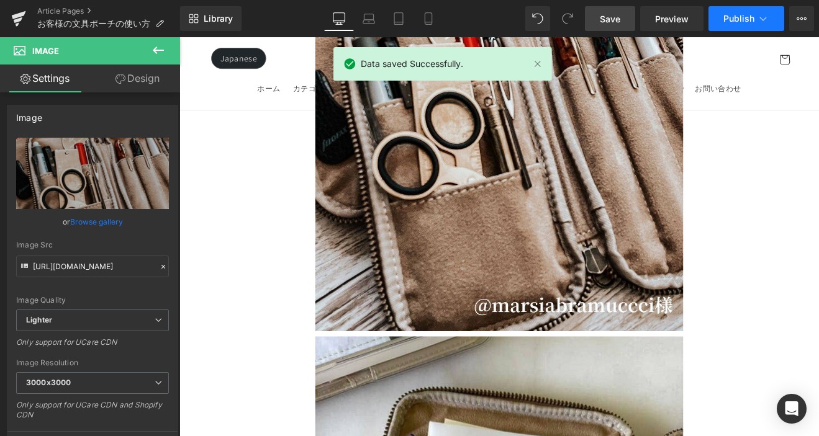
click at [738, 16] on span "Publish" at bounding box center [738, 19] width 31 height 10
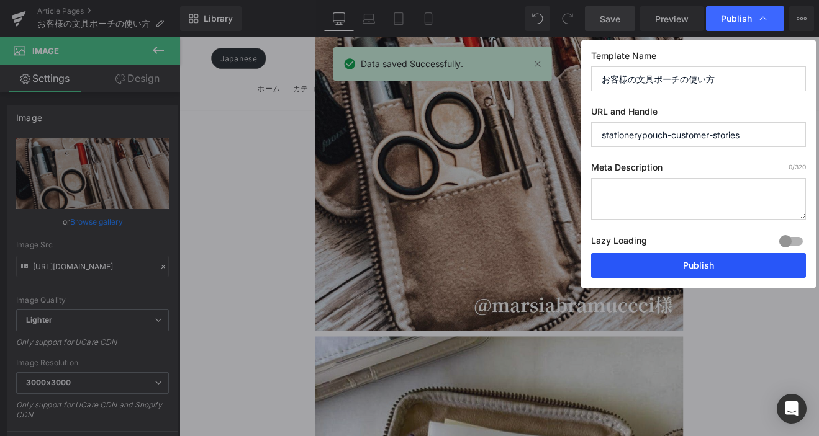
click at [0, 0] on button "Publish" at bounding box center [0, 0] width 0 height 0
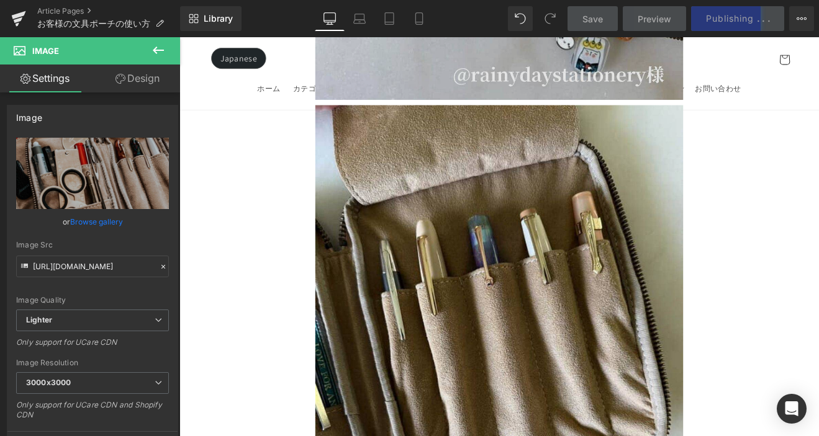
scroll to position [6143, 0]
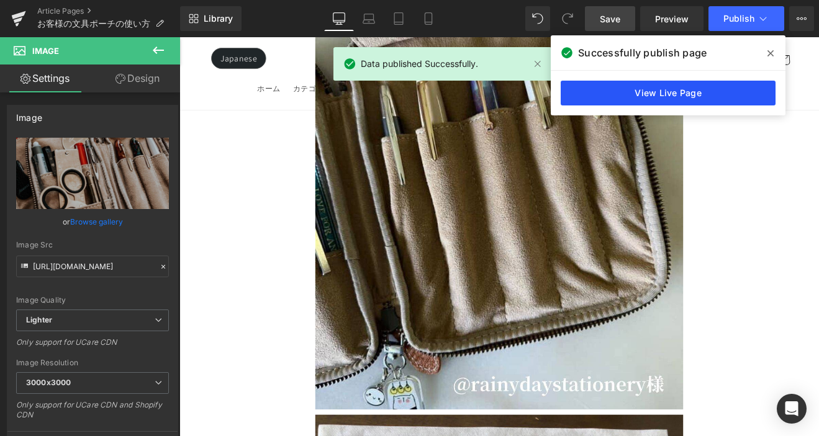
click at [0, 0] on link "View Live Page" at bounding box center [0, 0] width 0 height 0
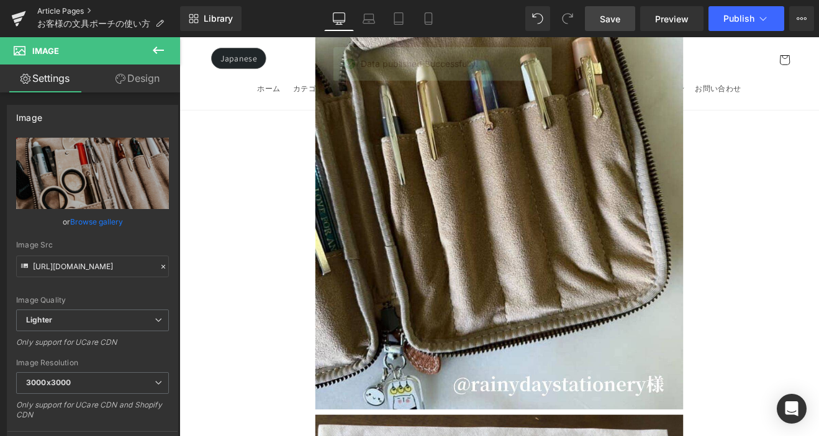
click at [68, 7] on link "Article Pages" at bounding box center [108, 11] width 143 height 10
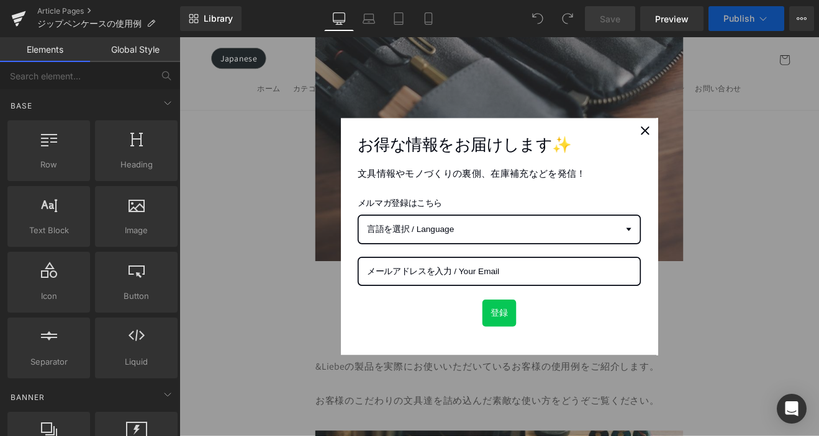
scroll to position [612, 0]
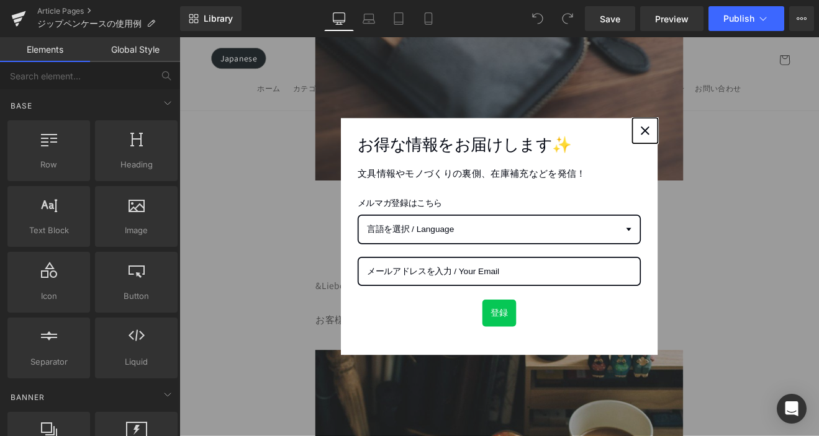
click at [723, 152] on div "Close" at bounding box center [726, 147] width 20 height 20
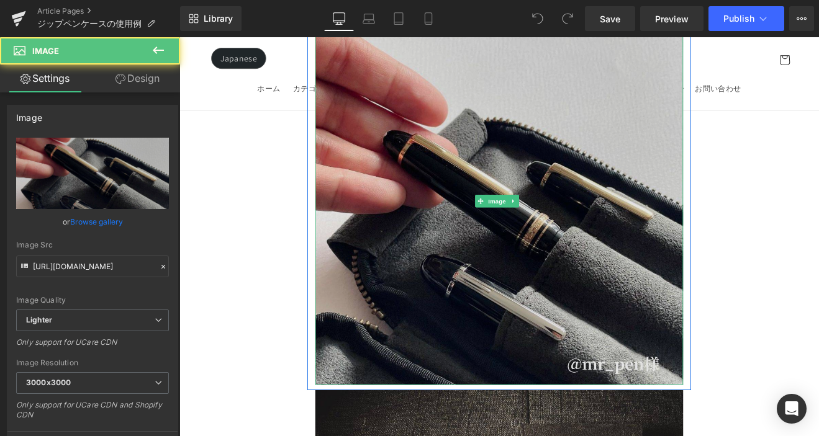
scroll to position [5701, 0]
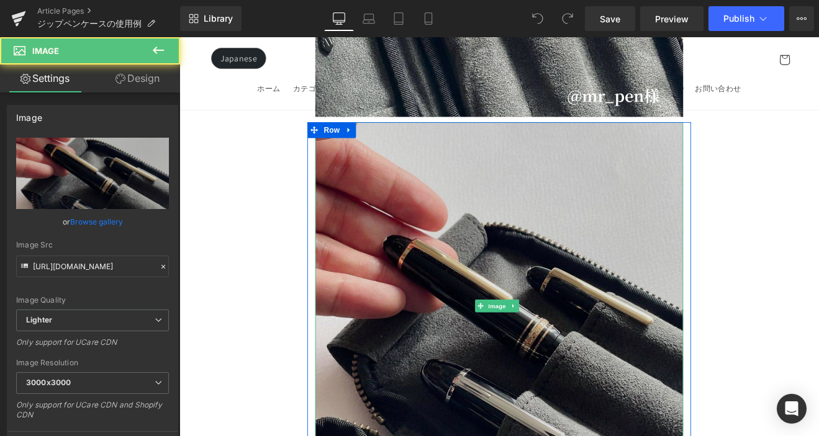
click at [515, 159] on img at bounding box center [555, 353] width 432 height 432
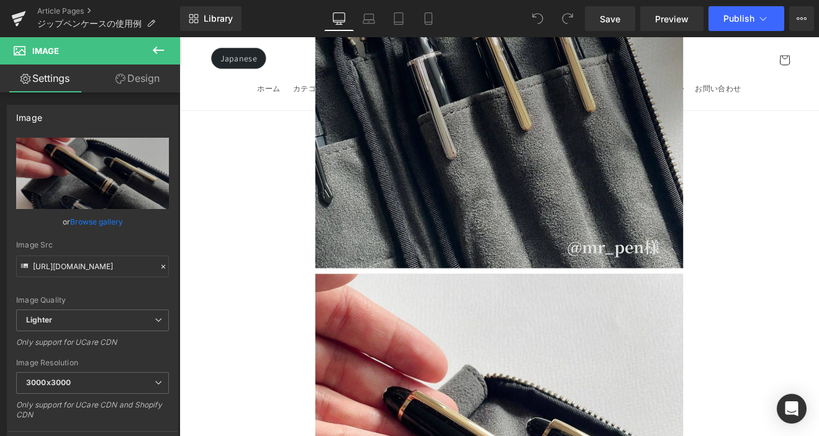
scroll to position [5535, 0]
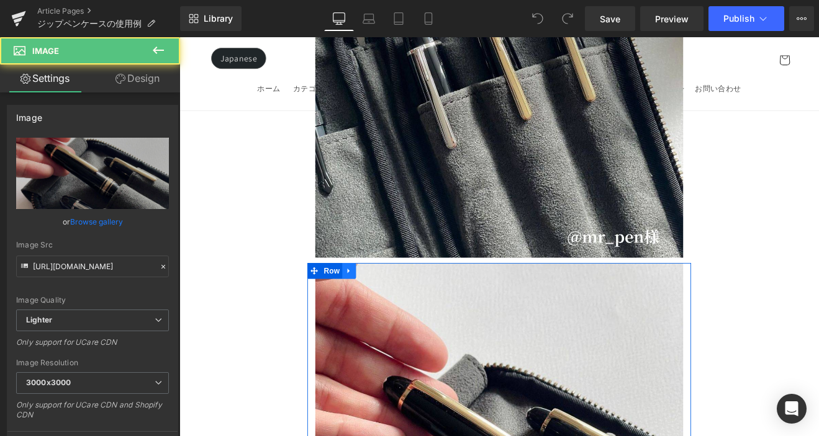
click at [381, 307] on icon at bounding box center [378, 311] width 9 height 9
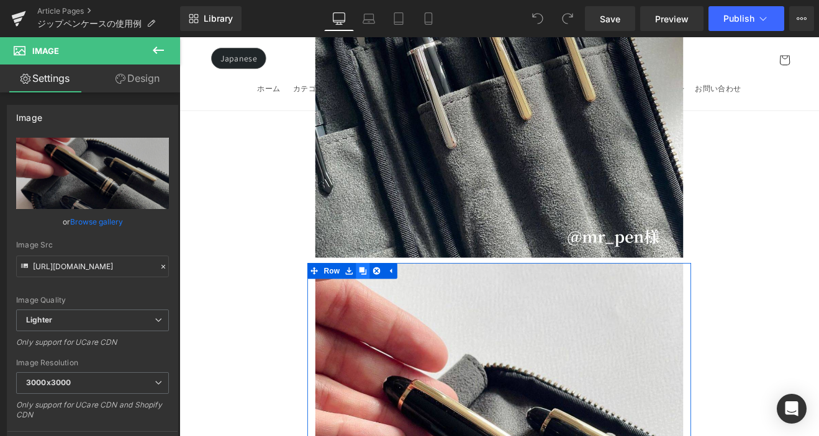
click at [391, 308] on icon at bounding box center [395, 312] width 9 height 9
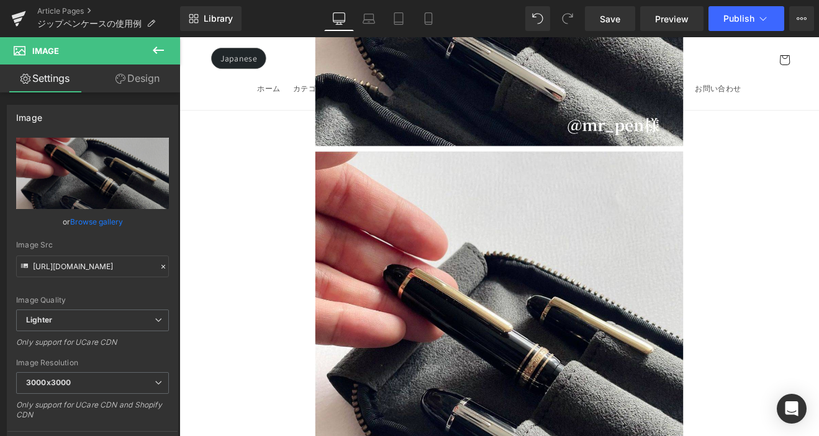
scroll to position [6114, 0]
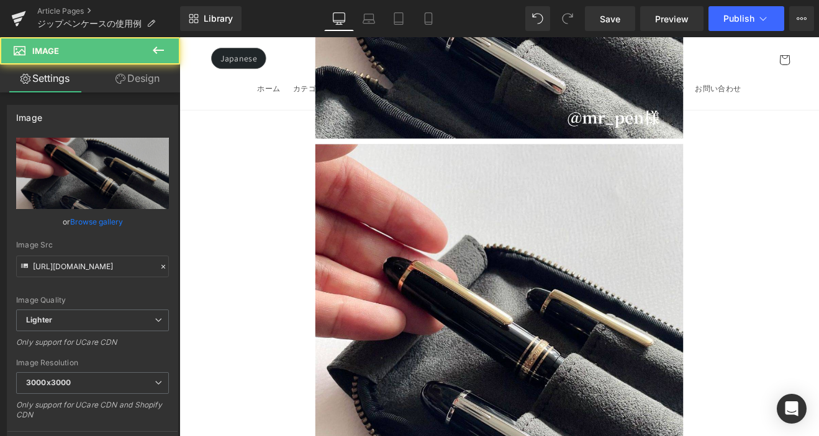
click at [391, 243] on img at bounding box center [555, 379] width 432 height 432
click at [89, 220] on link "Browse gallery" at bounding box center [96, 222] width 53 height 22
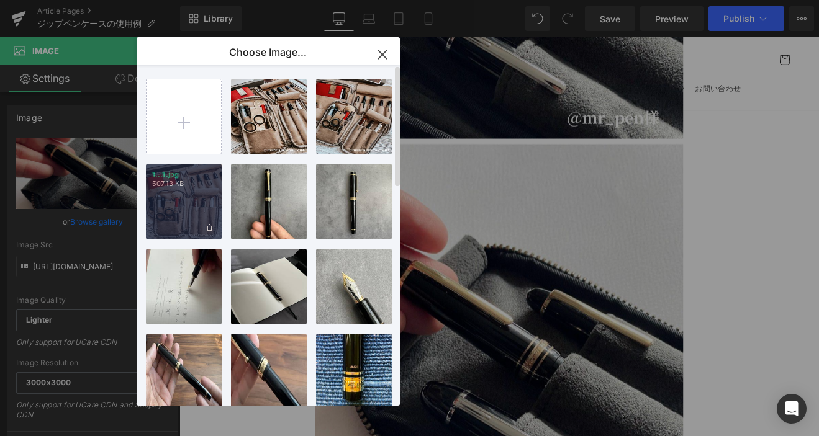
click at [172, 207] on div "1...1.jpg 507.13 KB" at bounding box center [184, 202] width 76 height 76
type input "[URL][DOMAIN_NAME]"
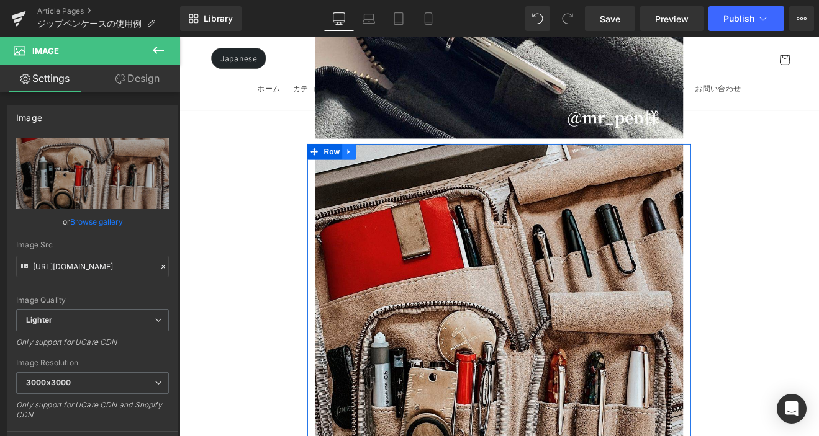
click at [376, 167] on icon at bounding box center [378, 171] width 9 height 9
click at [392, 168] on icon at bounding box center [395, 172] width 9 height 9
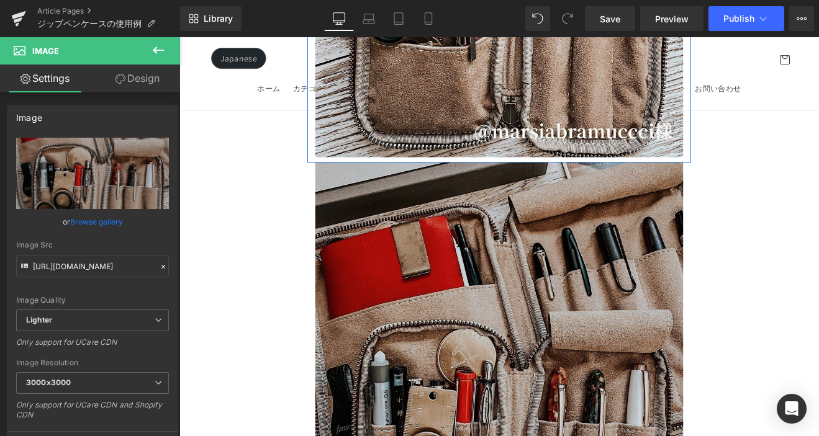
scroll to position [6654, 0]
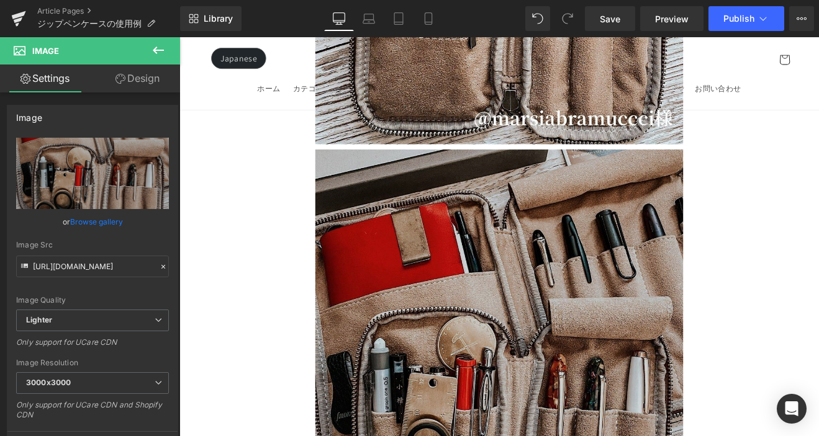
click at [420, 217] on img at bounding box center [555, 439] width 432 height 540
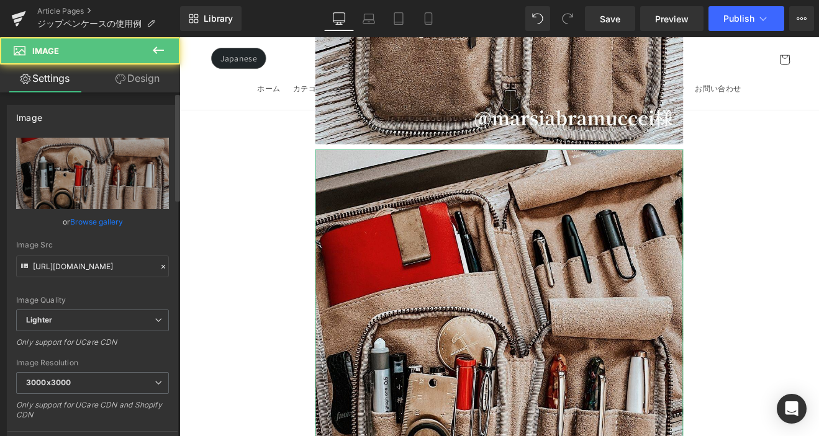
click at [111, 221] on link "Browse gallery" at bounding box center [96, 222] width 53 height 22
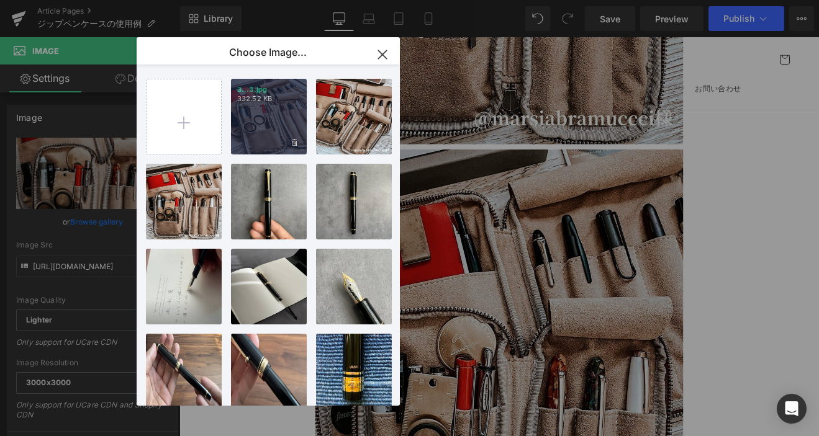
click at [257, 122] on div "3...3.jpg 332.52 KB" at bounding box center [269, 117] width 76 height 76
type input "[URL][DOMAIN_NAME]"
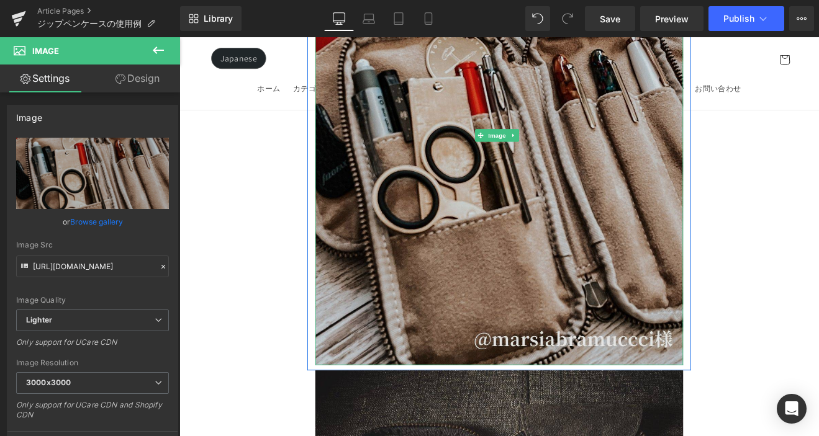
scroll to position [7033, 0]
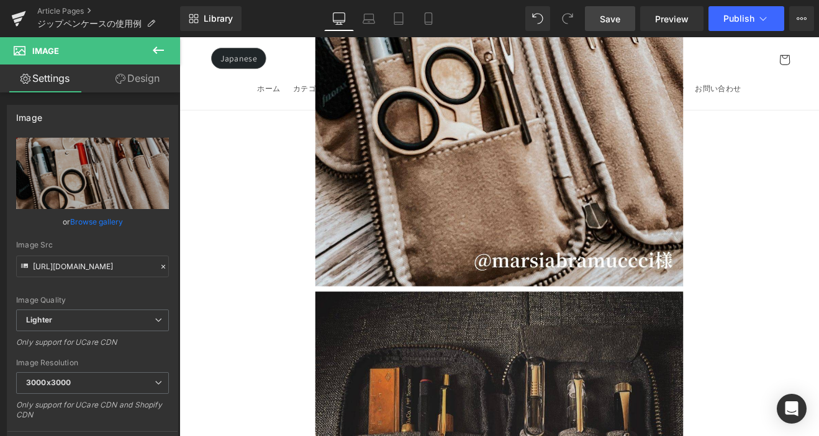
click at [613, 25] on span "Save" at bounding box center [610, 18] width 20 height 13
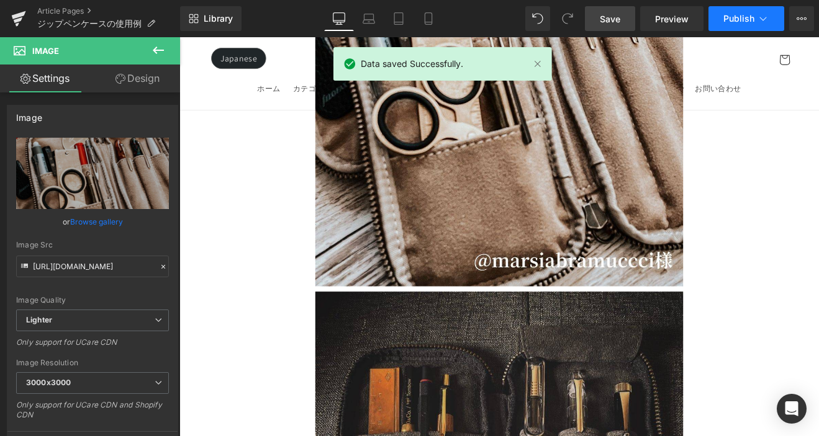
click at [717, 25] on button "Publish" at bounding box center [746, 18] width 76 height 25
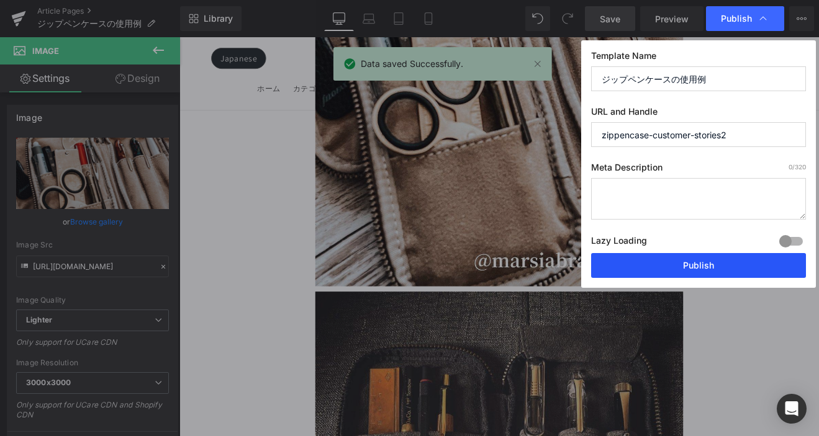
click at [0, 0] on button "Publish" at bounding box center [0, 0] width 0 height 0
